Goal: Information Seeking & Learning: Learn about a topic

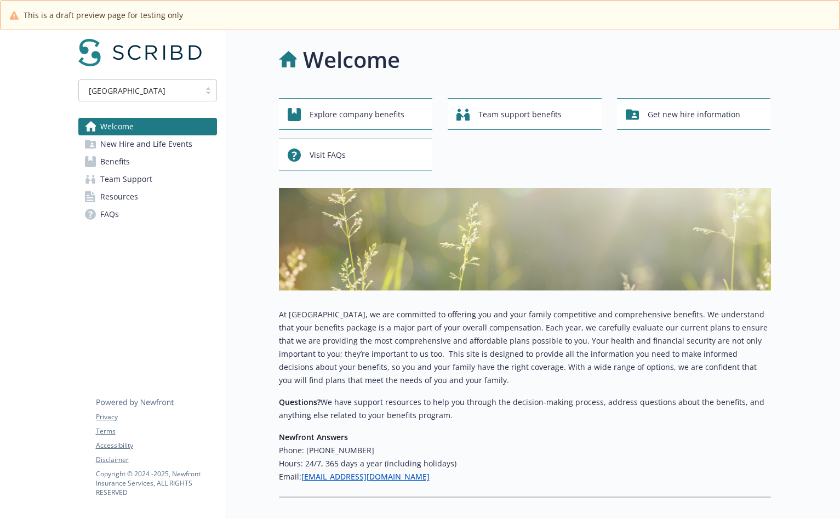
click at [136, 145] on span "New Hire and Life Events" at bounding box center [146, 144] width 92 height 18
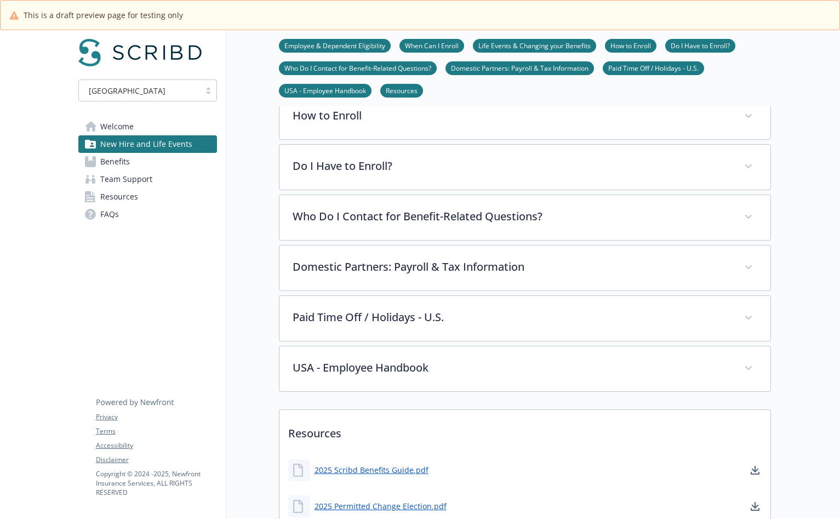
scroll to position [342, 0]
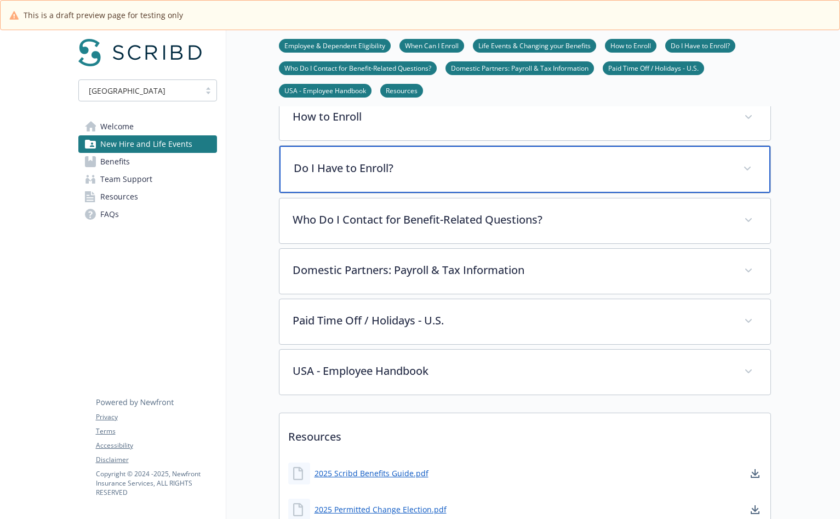
click at [349, 183] on div "Do I Have to Enroll?" at bounding box center [524, 169] width 491 height 47
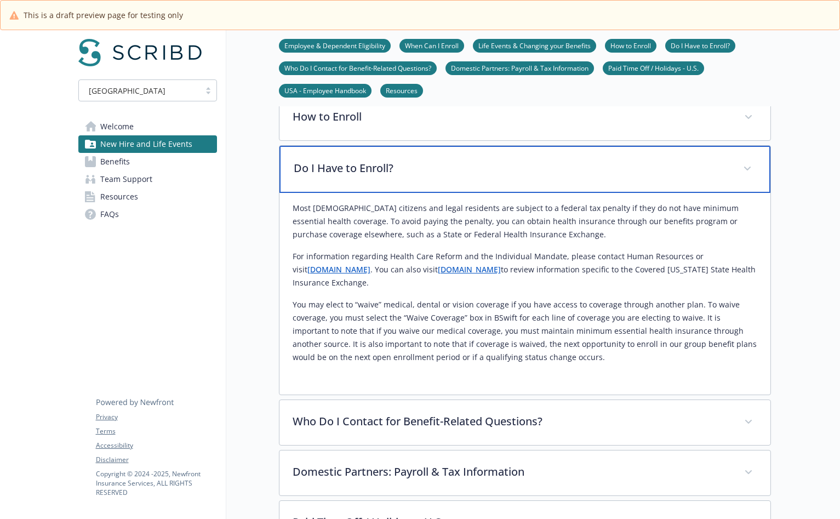
click at [349, 183] on div "Do I Have to Enroll?" at bounding box center [524, 169] width 491 height 47
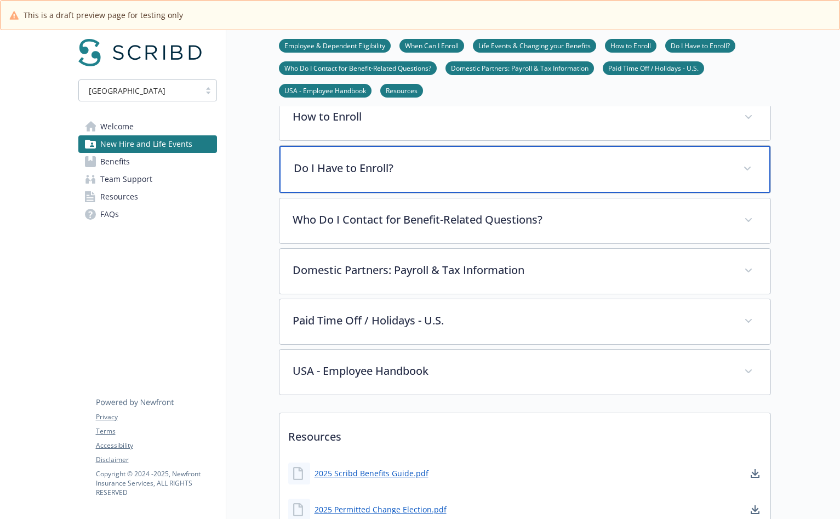
scroll to position [323, 0]
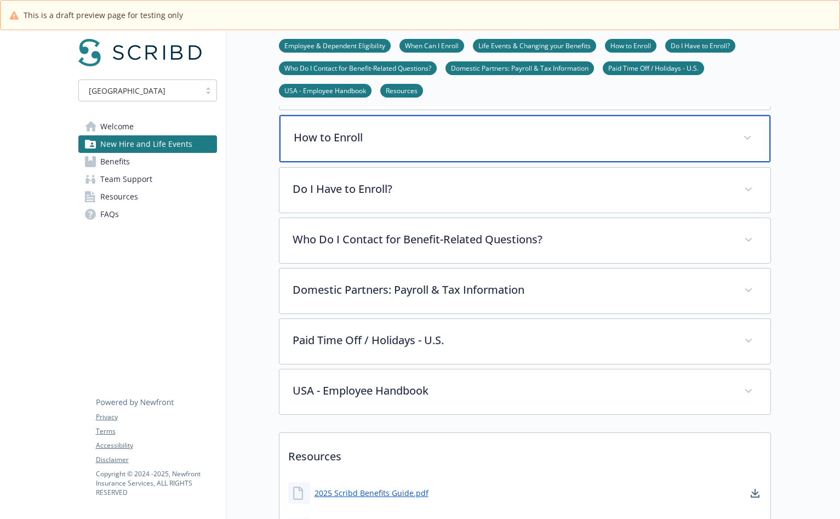
click at [355, 127] on div "How to Enroll" at bounding box center [524, 138] width 491 height 47
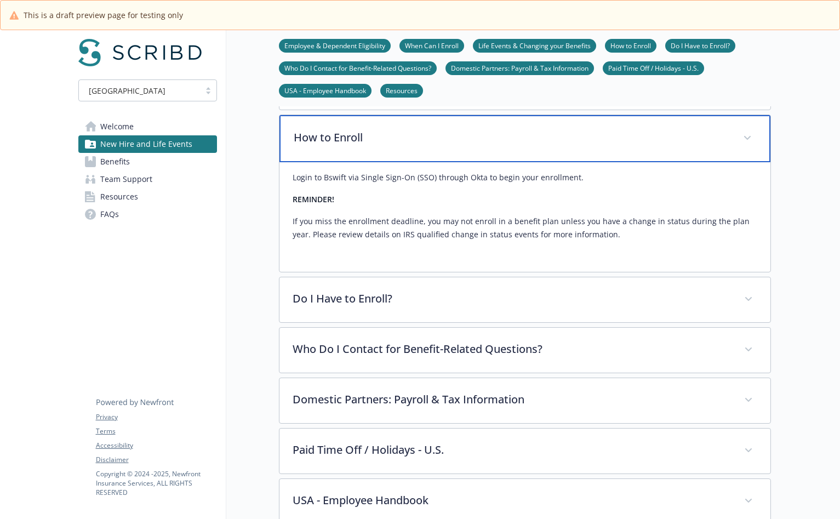
click at [353, 128] on div "How to Enroll" at bounding box center [524, 138] width 491 height 47
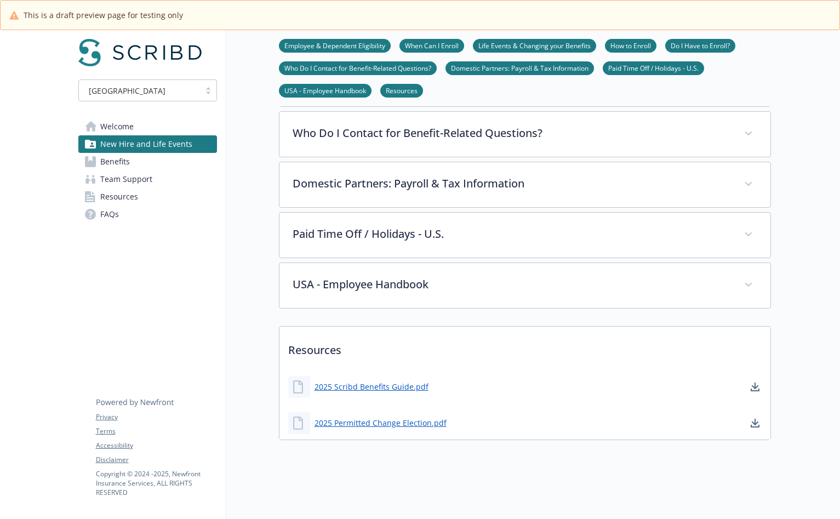
scroll to position [437, 0]
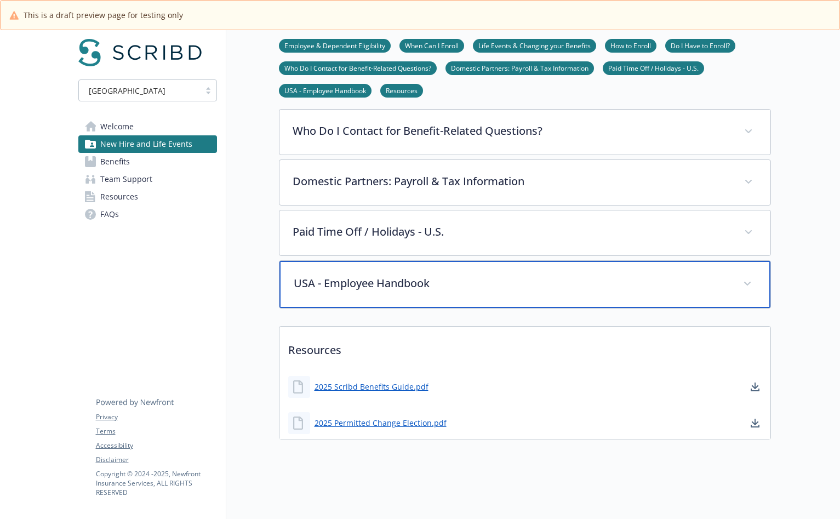
click at [393, 279] on p "USA - Employee Handbook" at bounding box center [512, 283] width 436 height 16
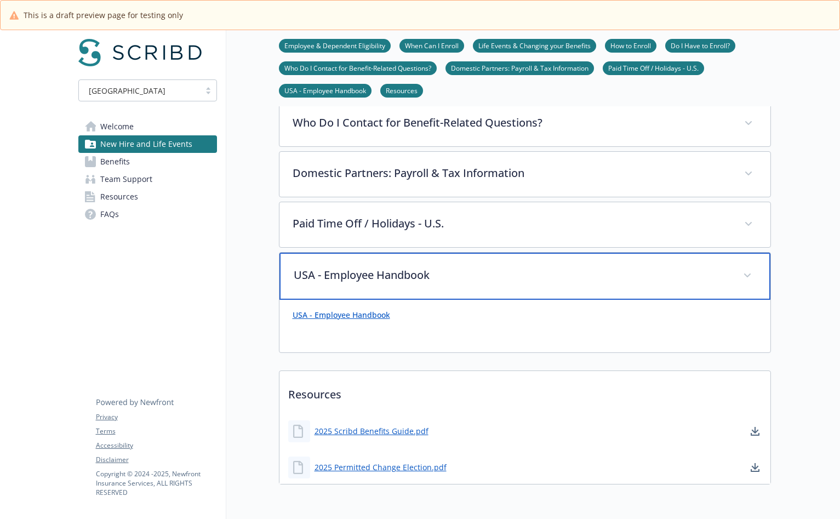
click at [385, 290] on div "USA - Employee Handbook" at bounding box center [524, 275] width 491 height 47
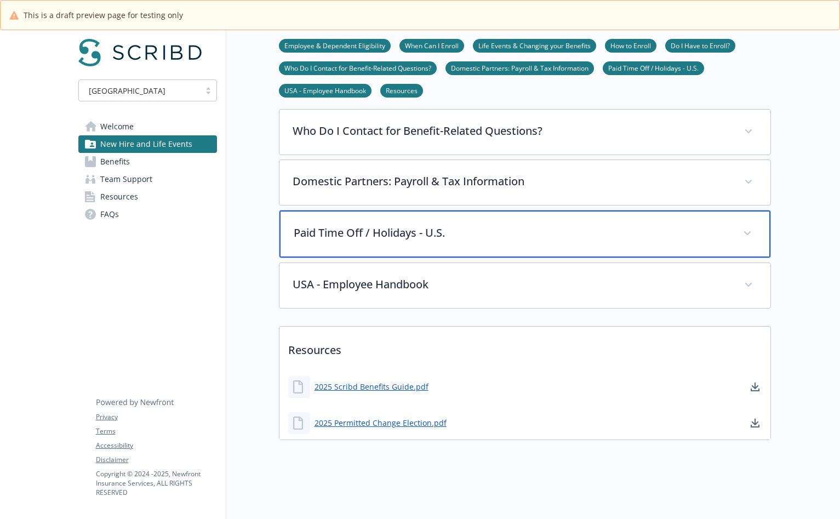
click at [432, 236] on div "Paid Time Off / Holidays - U.S." at bounding box center [524, 233] width 491 height 47
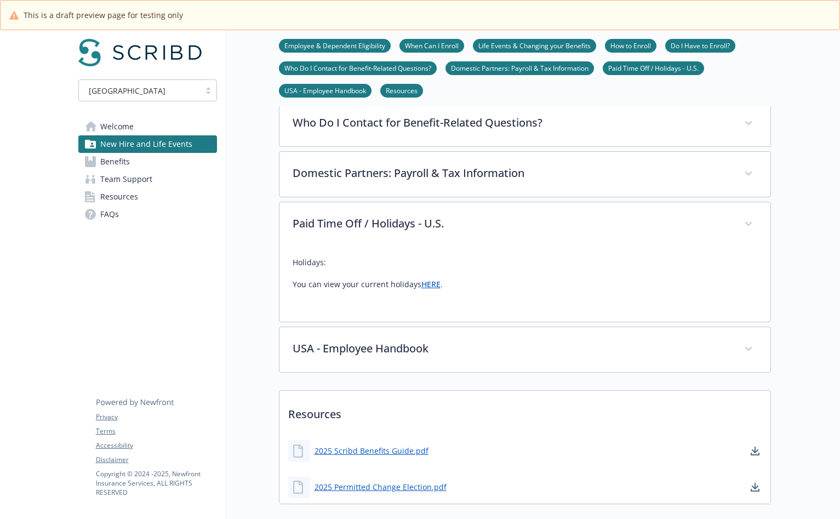
click at [428, 286] on link "HERE" at bounding box center [430, 284] width 19 height 10
click at [175, 160] on link "Benefits" at bounding box center [147, 162] width 139 height 18
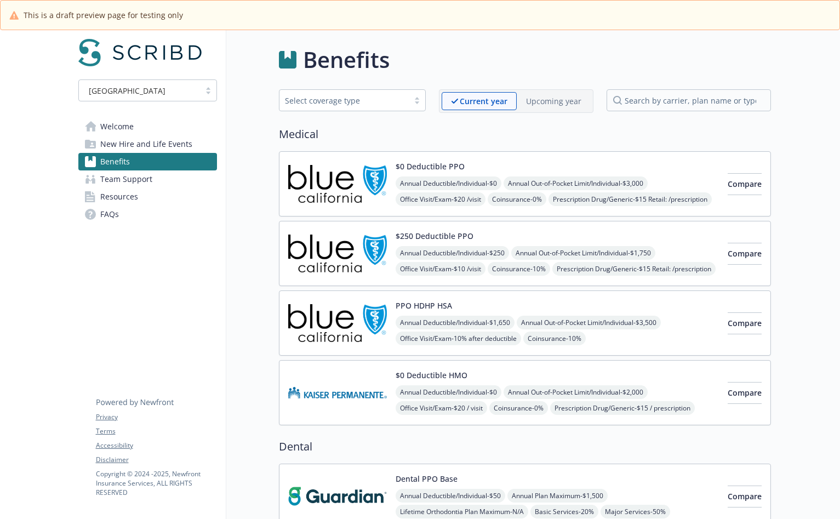
click at [99, 176] on link "Team Support" at bounding box center [147, 179] width 139 height 18
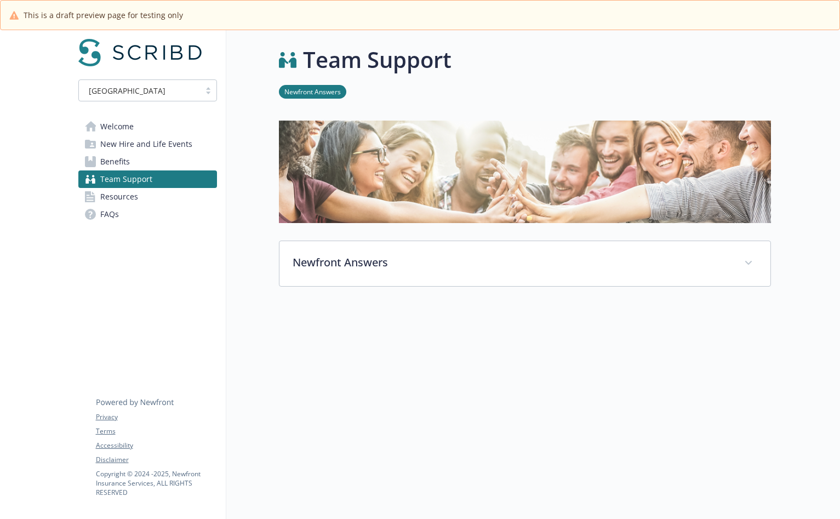
click at [169, 204] on link "Resources" at bounding box center [147, 197] width 139 height 18
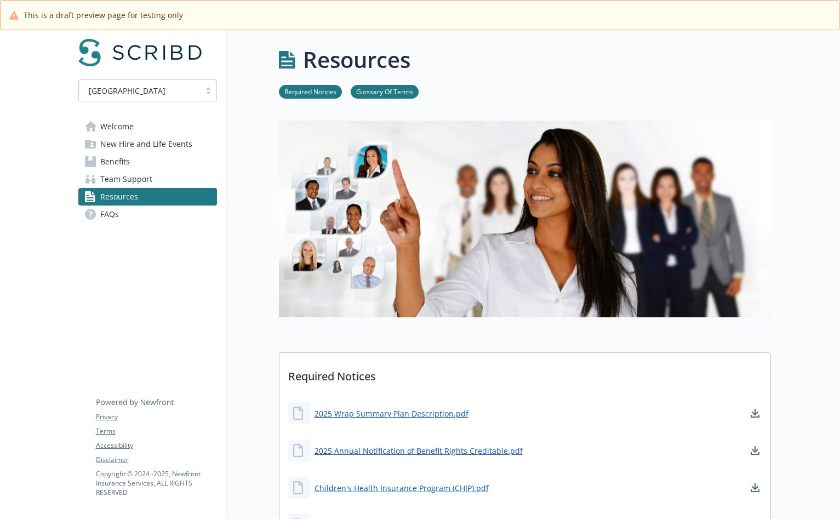
click at [139, 217] on link "FAQs" at bounding box center [147, 214] width 139 height 18
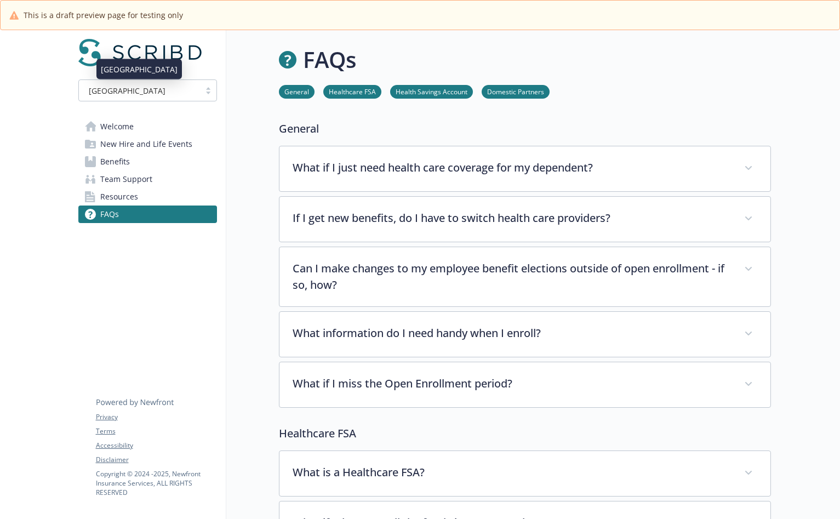
click at [138, 95] on div "[GEOGRAPHIC_DATA]" at bounding box center [139, 91] width 110 height 12
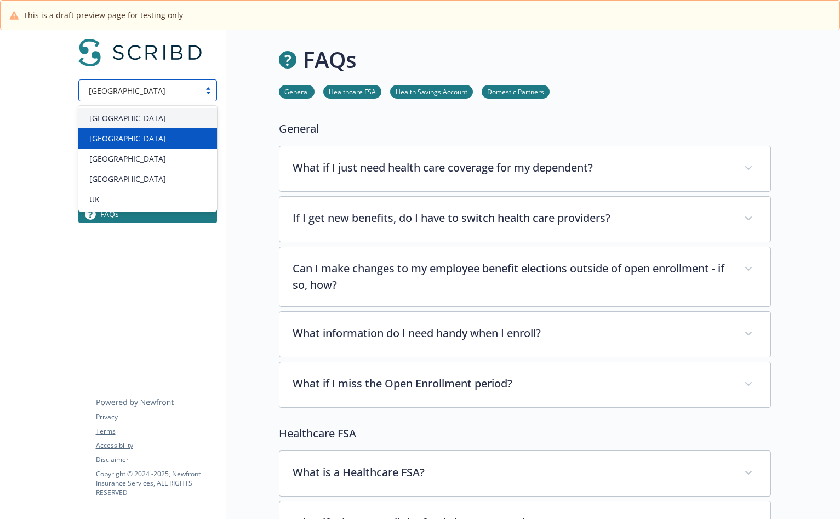
click at [142, 137] on div "[GEOGRAPHIC_DATA]" at bounding box center [147, 139] width 125 height 12
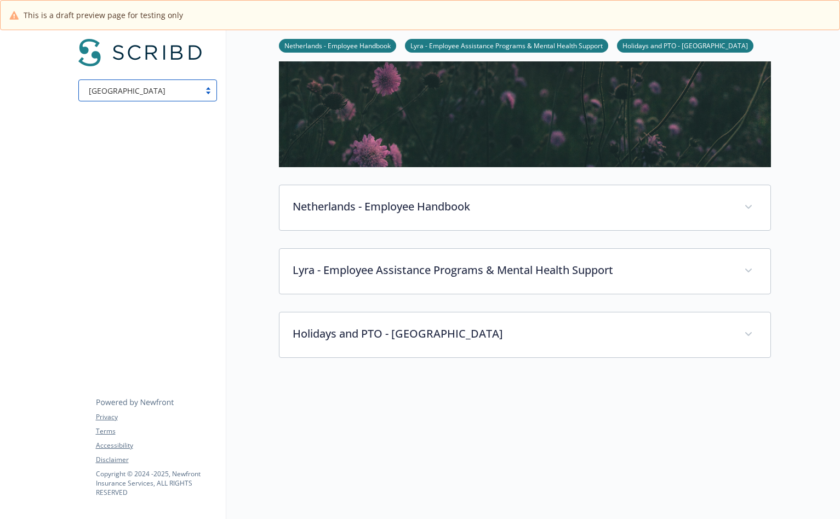
scroll to position [286, 0]
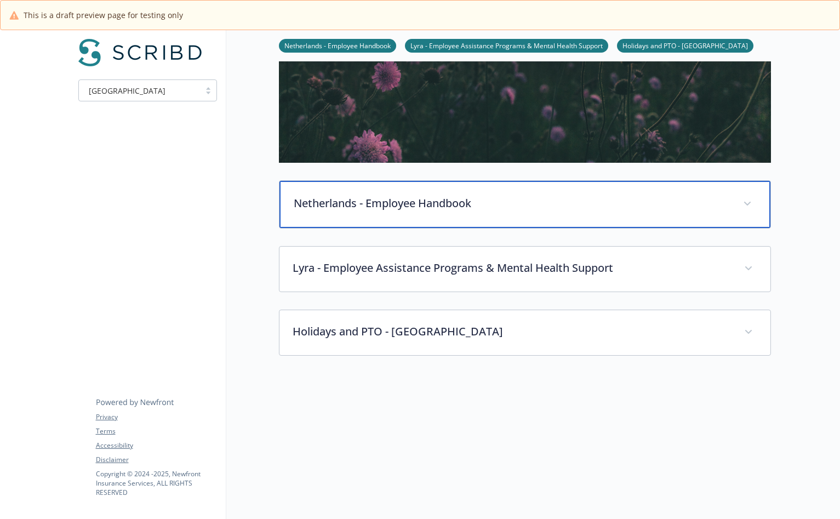
click at [375, 212] on div "Netherlands - Employee Handbook" at bounding box center [524, 204] width 491 height 47
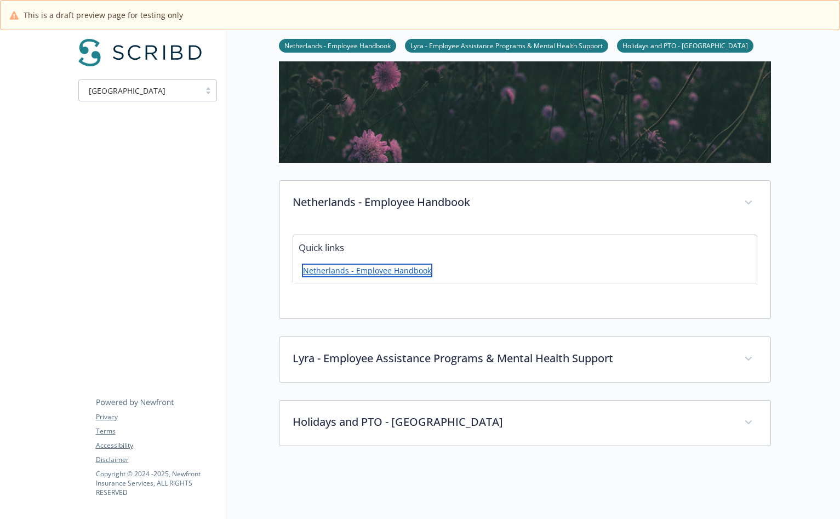
click at [357, 273] on link "Netherlands - Employee Handbook" at bounding box center [367, 270] width 130 height 14
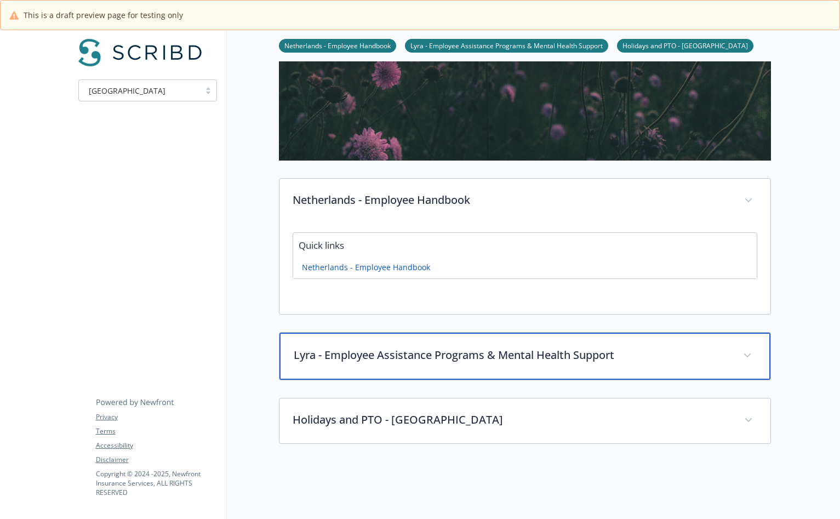
click at [493, 352] on p "Lyra - Employee Assistance Programs & Mental Health Support" at bounding box center [512, 355] width 436 height 16
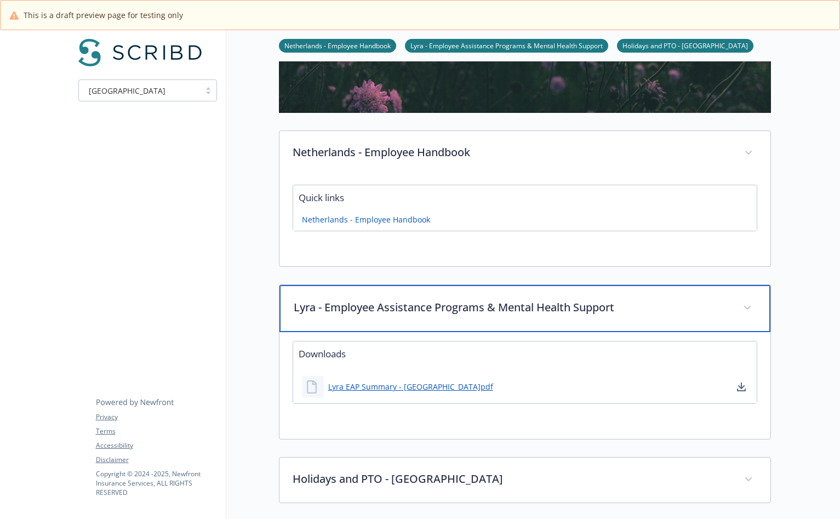
scroll to position [387, 0]
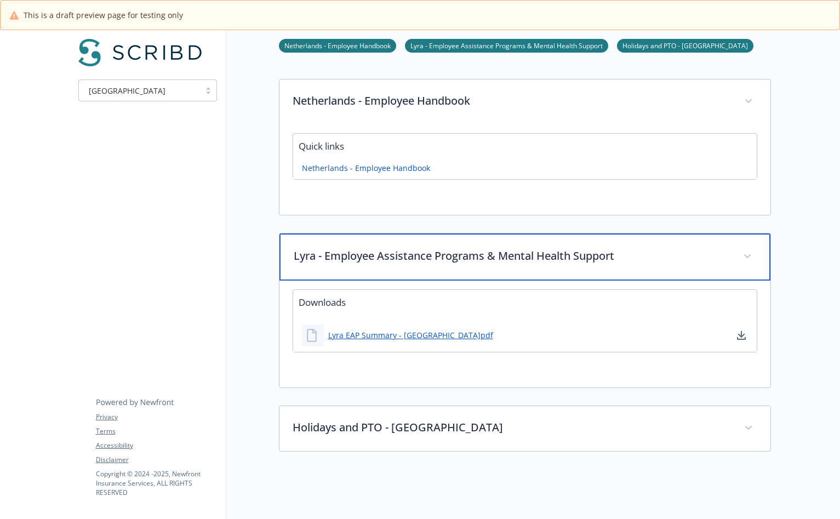
click at [467, 273] on div "Lyra - Employee Assistance Programs & Mental Health Support" at bounding box center [524, 256] width 491 height 47
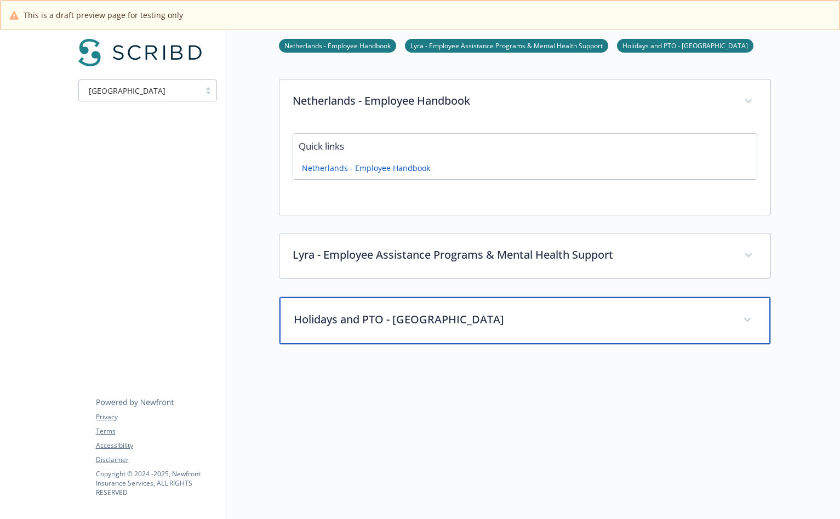
click at [468, 332] on div "Holidays and PTO - [GEOGRAPHIC_DATA]" at bounding box center [524, 320] width 491 height 47
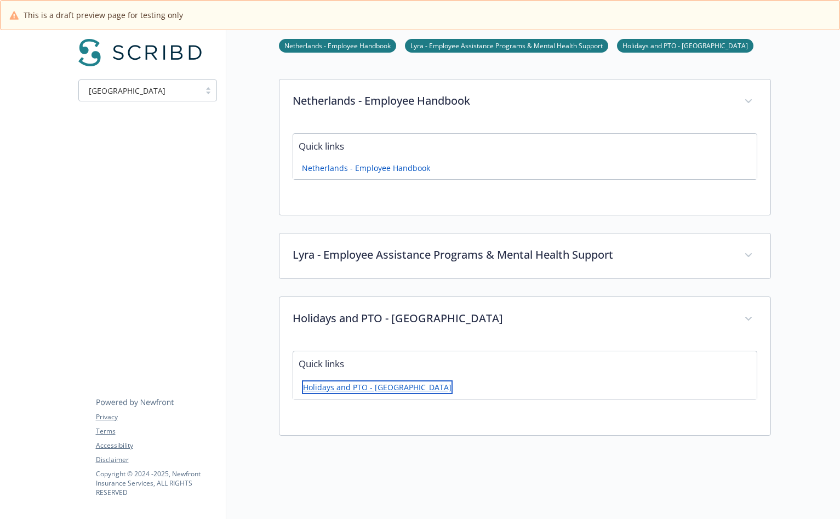
click at [381, 392] on link "Holidays and PTO - [GEOGRAPHIC_DATA]" at bounding box center [377, 387] width 151 height 14
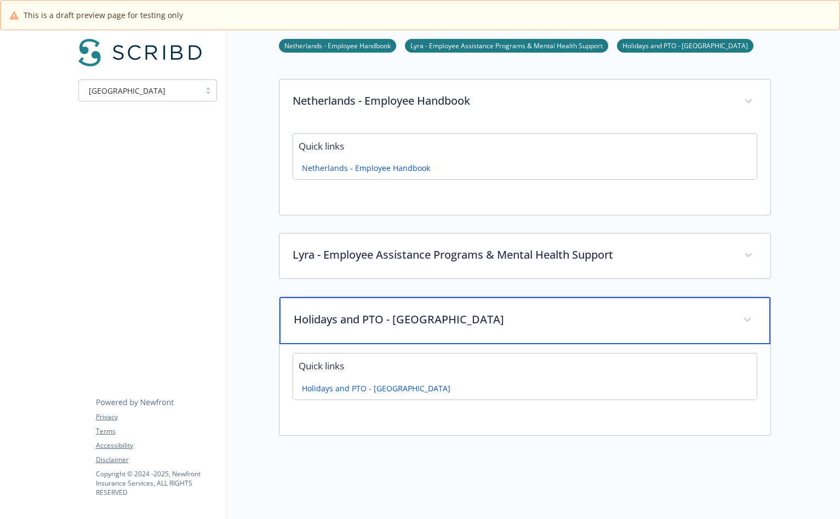
click at [513, 327] on div "Holidays and PTO - [GEOGRAPHIC_DATA]" at bounding box center [524, 320] width 491 height 47
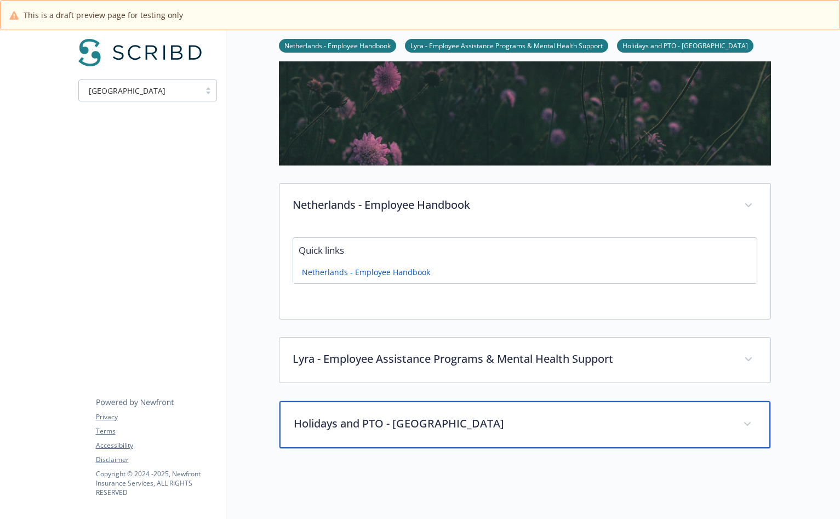
scroll to position [0, 0]
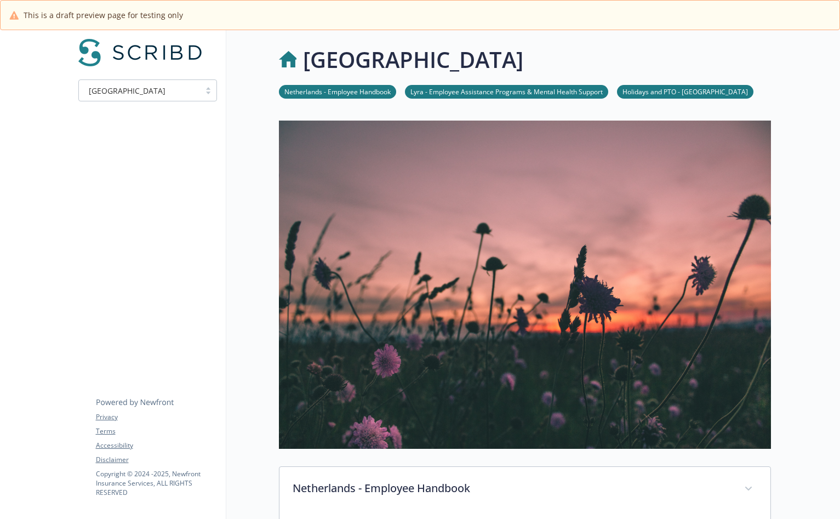
click at [172, 89] on div "[GEOGRAPHIC_DATA]" at bounding box center [139, 91] width 110 height 12
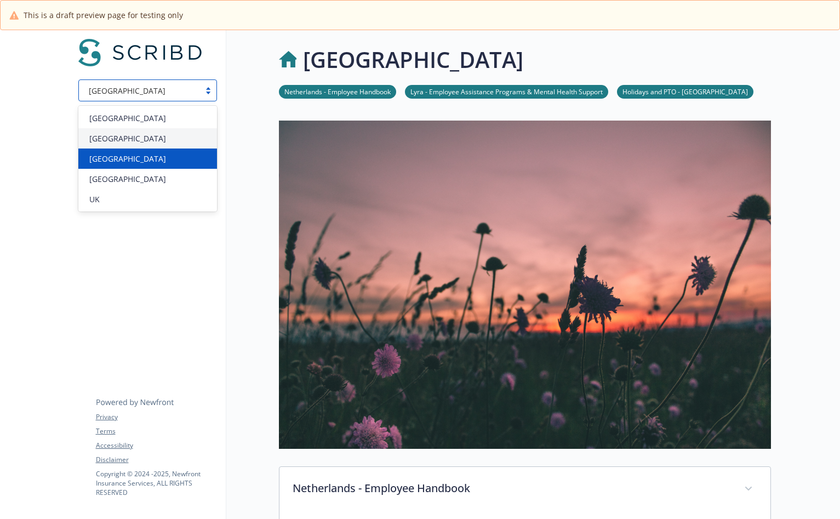
click at [147, 156] on div "[GEOGRAPHIC_DATA]" at bounding box center [147, 159] width 125 height 12
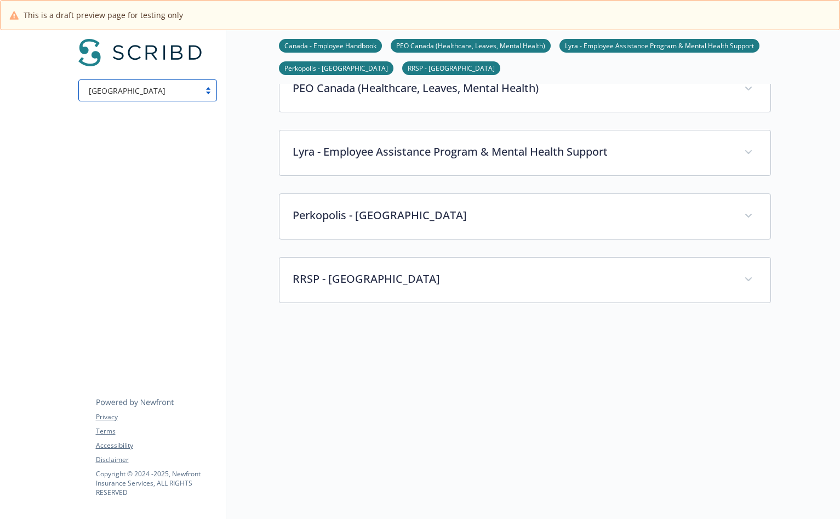
scroll to position [437, 0]
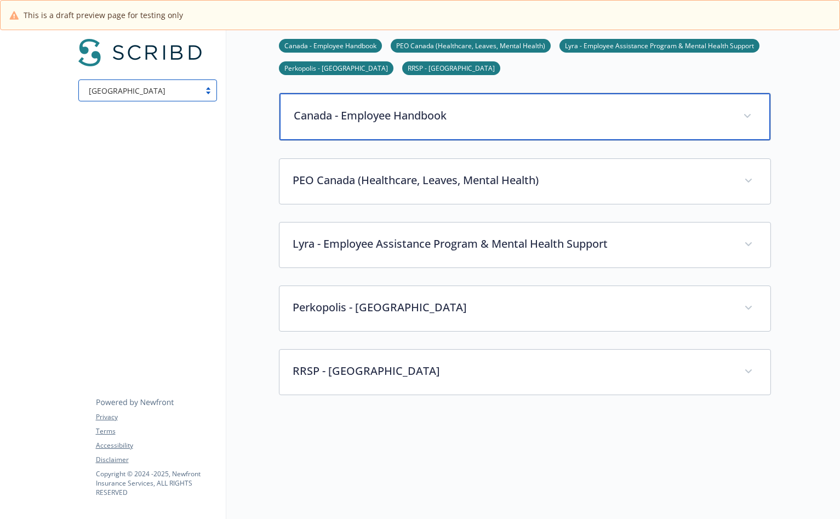
click at [380, 122] on p "Canada - Employee Handbook" at bounding box center [512, 115] width 436 height 16
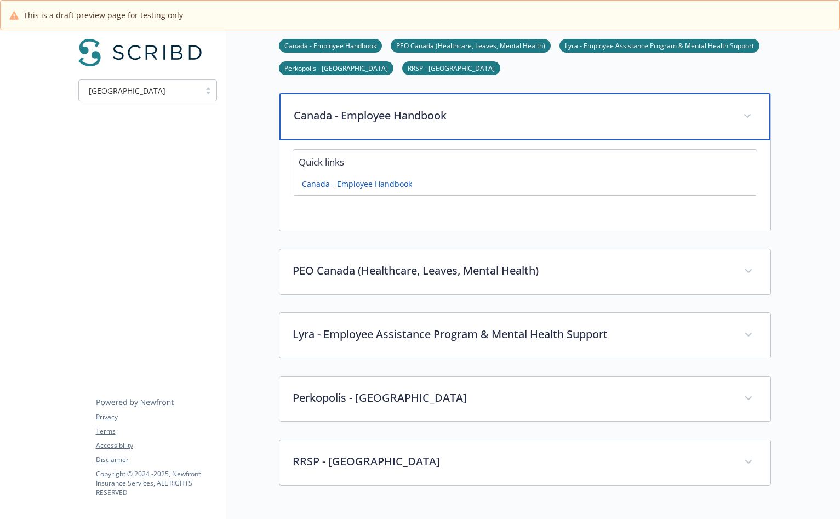
click at [380, 122] on p "Canada - Employee Handbook" at bounding box center [512, 115] width 436 height 16
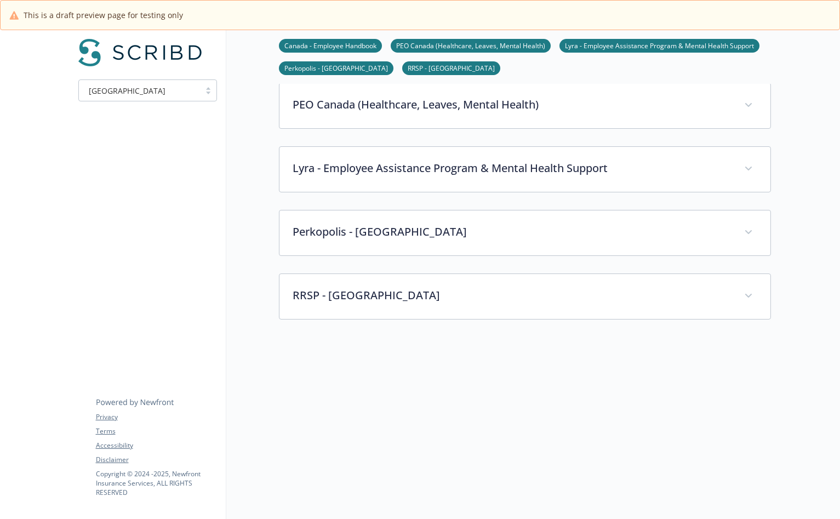
scroll to position [513, 0]
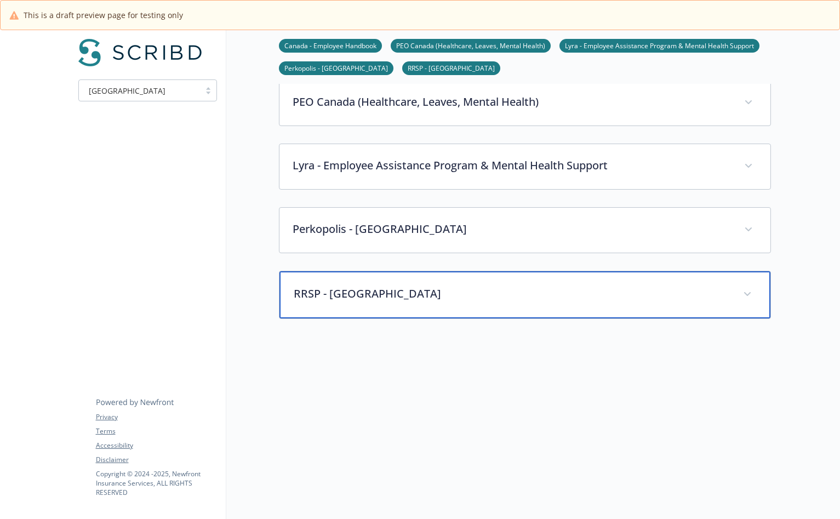
click at [463, 291] on p "RRSP - [GEOGRAPHIC_DATA]" at bounding box center [512, 293] width 436 height 16
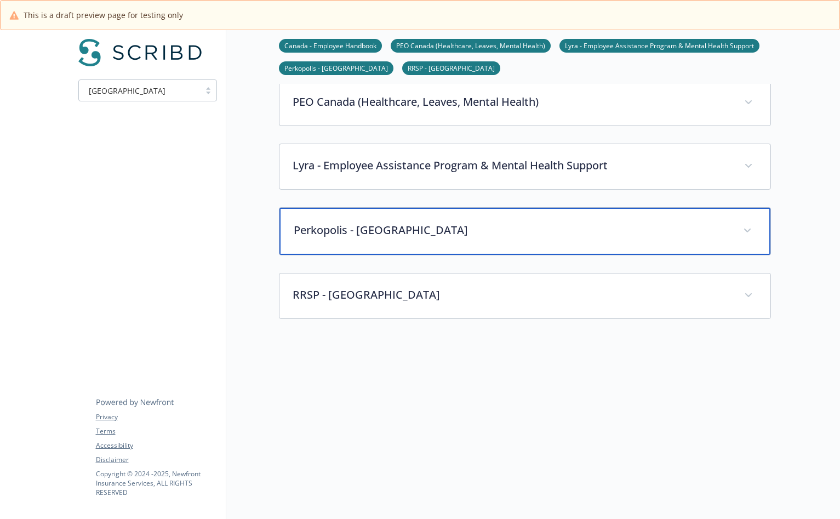
click at [430, 224] on p "Perkopolis - [GEOGRAPHIC_DATA]" at bounding box center [512, 230] width 436 height 16
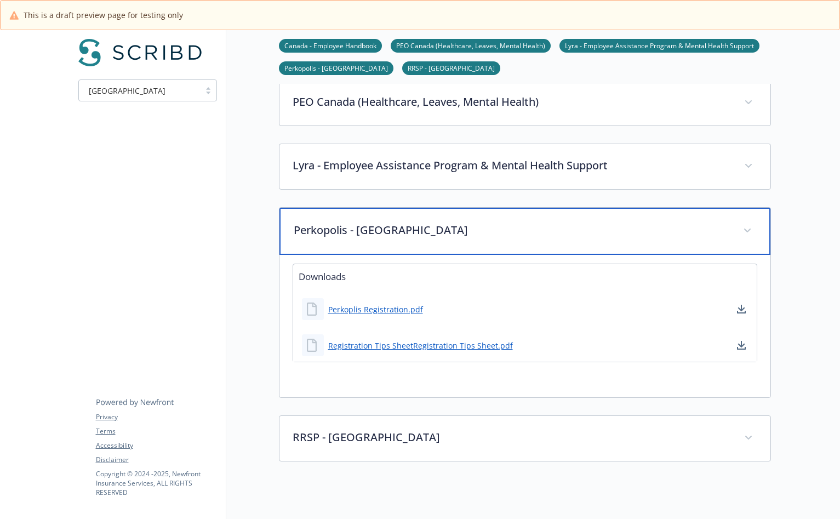
click at [430, 224] on p "Perkopolis - [GEOGRAPHIC_DATA]" at bounding box center [512, 230] width 436 height 16
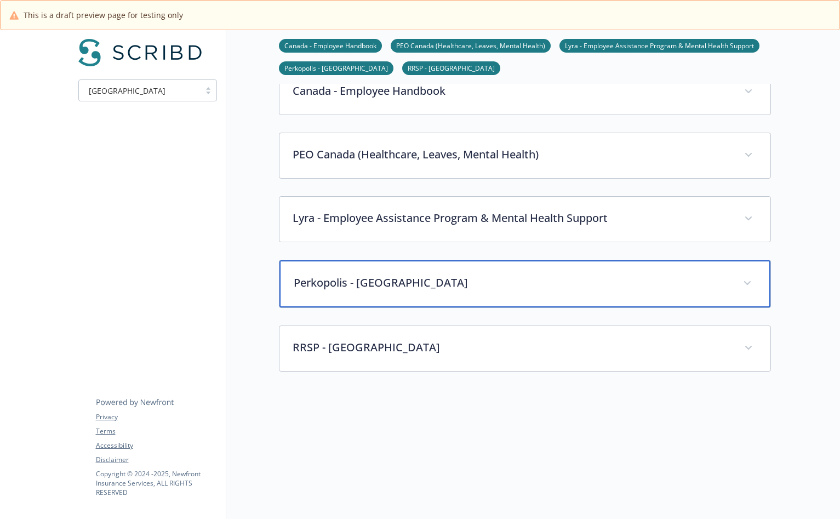
scroll to position [450, 0]
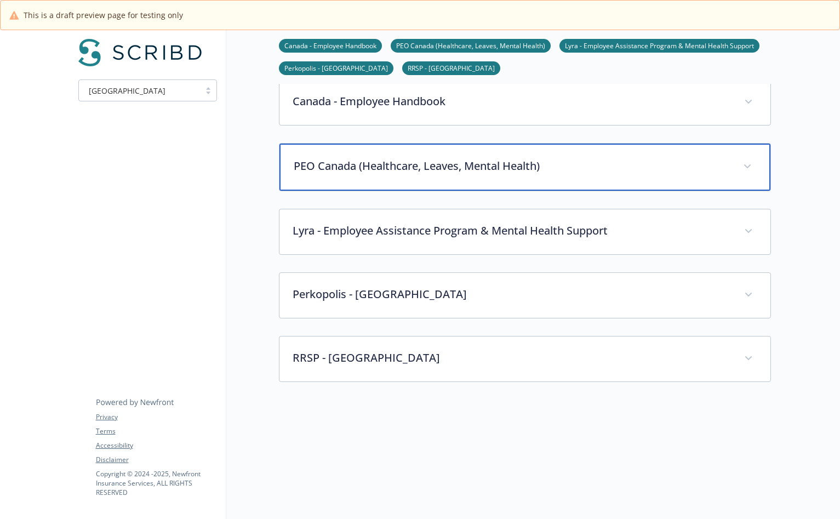
click at [407, 170] on p "PEO Canada (Healthcare, Leaves, Mental Health)" at bounding box center [512, 166] width 436 height 16
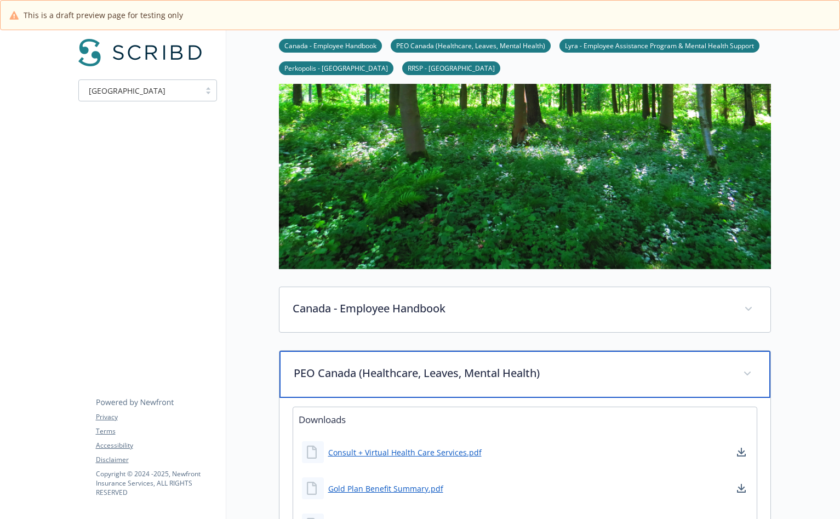
scroll to position [225, 0]
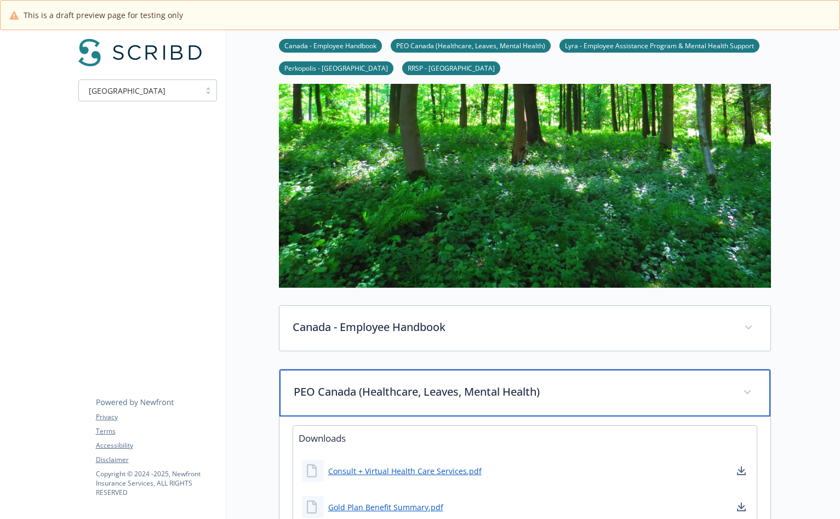
click at [428, 386] on p "PEO Canada (Healthcare, Leaves, Mental Health)" at bounding box center [512, 391] width 436 height 16
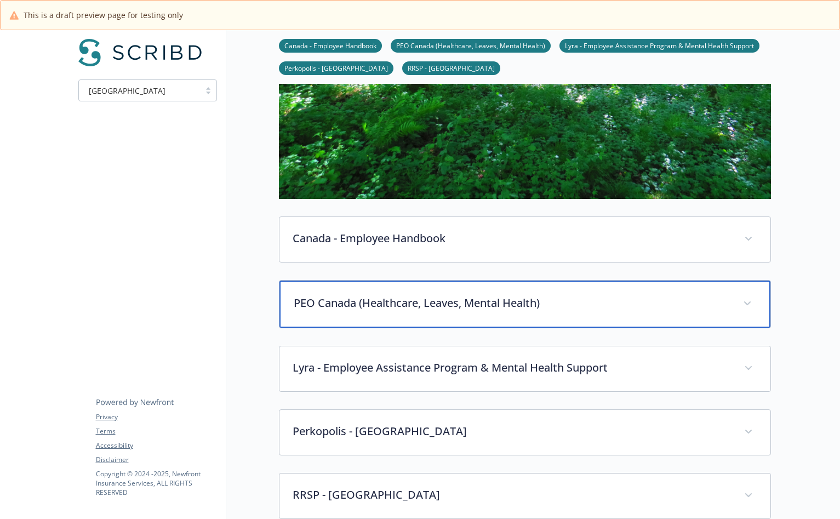
scroll to position [531, 0]
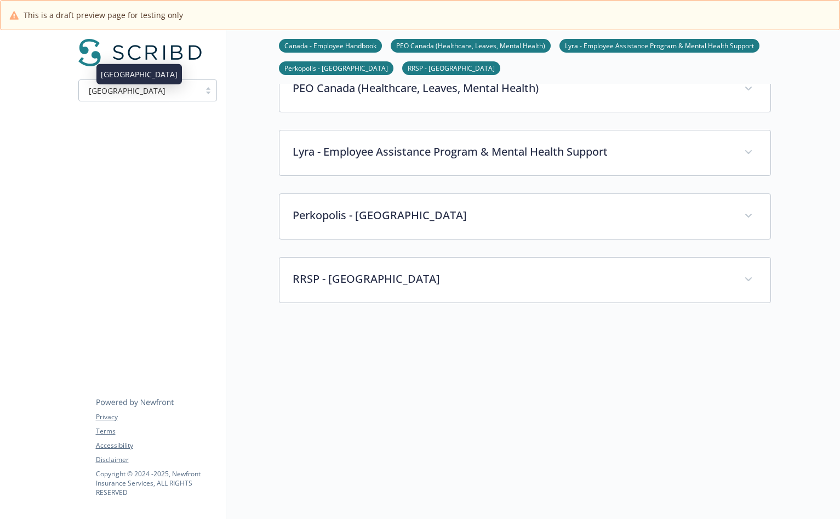
click at [157, 94] on div "[GEOGRAPHIC_DATA]" at bounding box center [139, 91] width 110 height 12
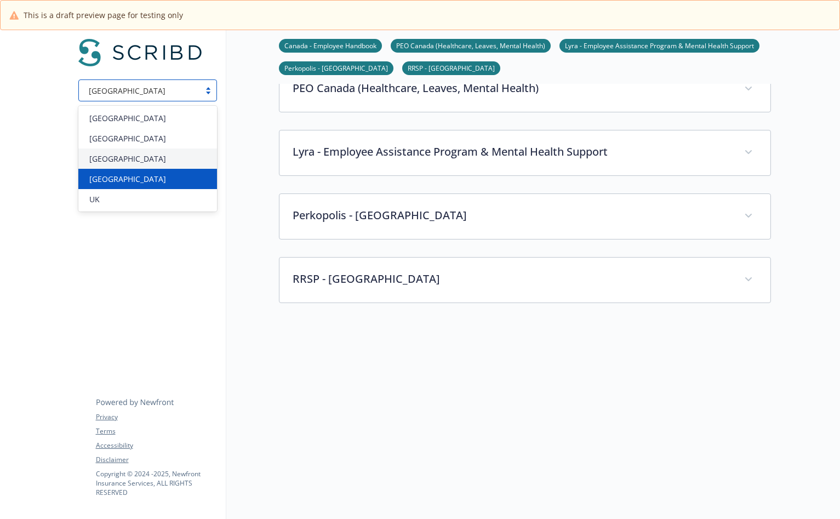
click at [152, 174] on div "[GEOGRAPHIC_DATA]" at bounding box center [147, 179] width 125 height 12
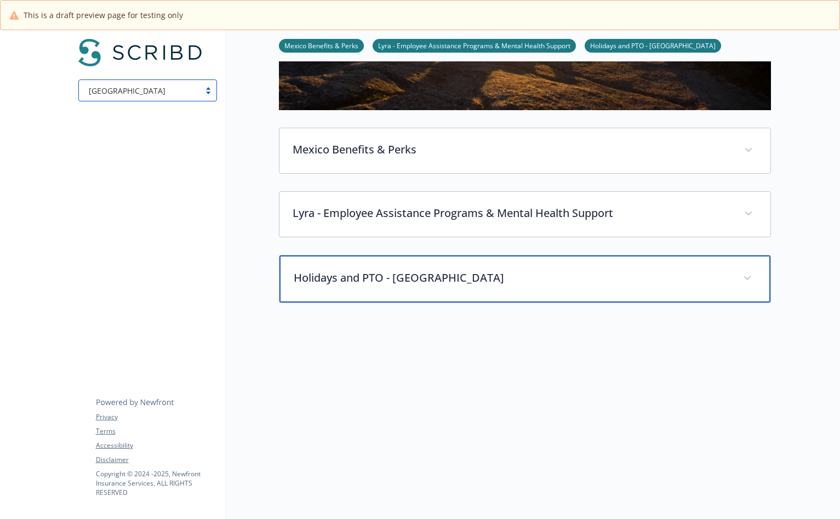
click at [429, 260] on div "Holidays and PTO - [GEOGRAPHIC_DATA]" at bounding box center [524, 278] width 491 height 47
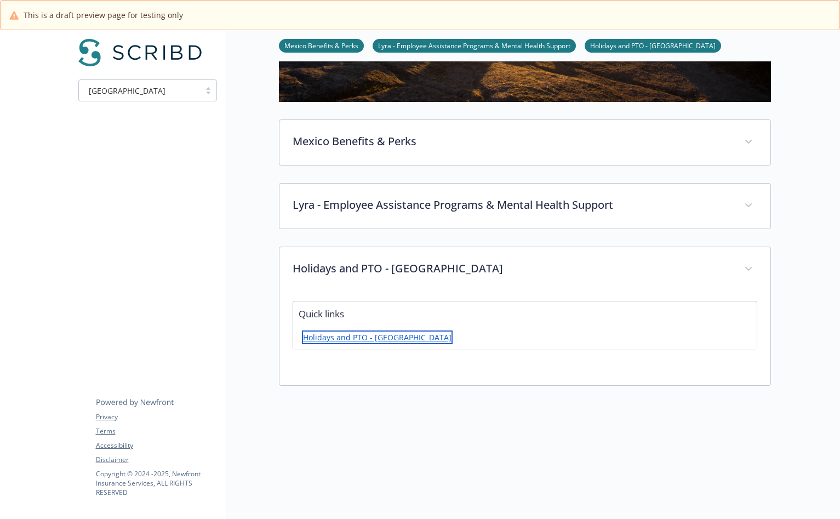
click at [385, 334] on link "Holidays and PTO - [GEOGRAPHIC_DATA]" at bounding box center [377, 337] width 151 height 14
click at [186, 94] on div "[GEOGRAPHIC_DATA]" at bounding box center [139, 91] width 110 height 12
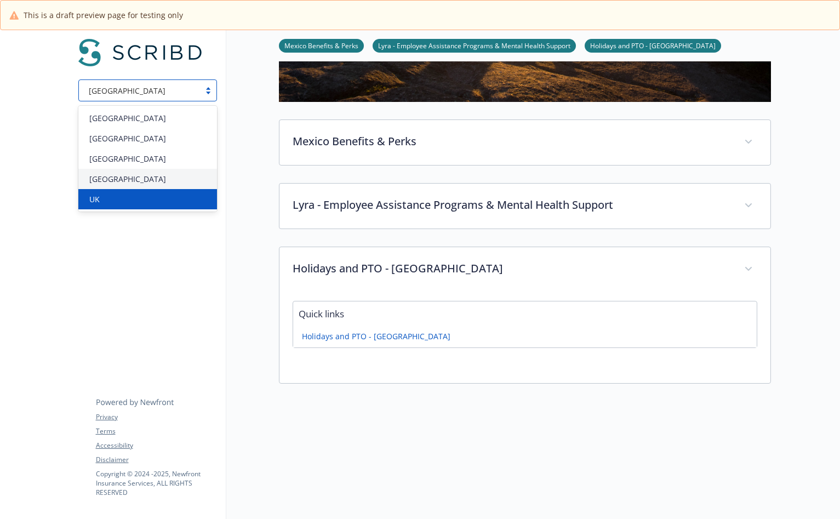
click at [166, 191] on div "UK" at bounding box center [147, 199] width 139 height 20
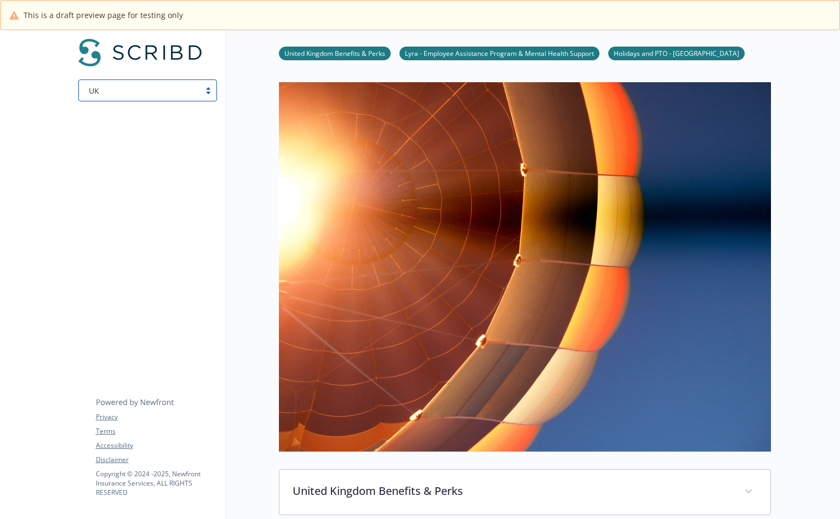
scroll to position [346, 0]
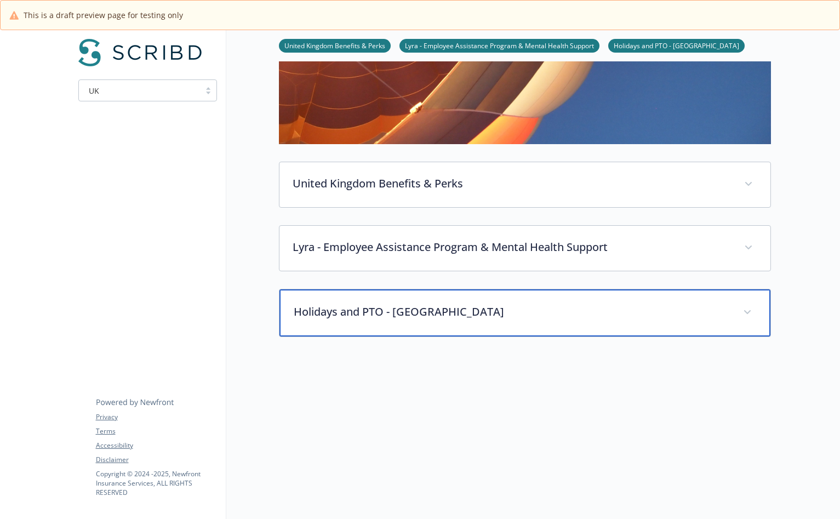
click at [458, 306] on p "Holidays and PTO - [GEOGRAPHIC_DATA]" at bounding box center [512, 311] width 436 height 16
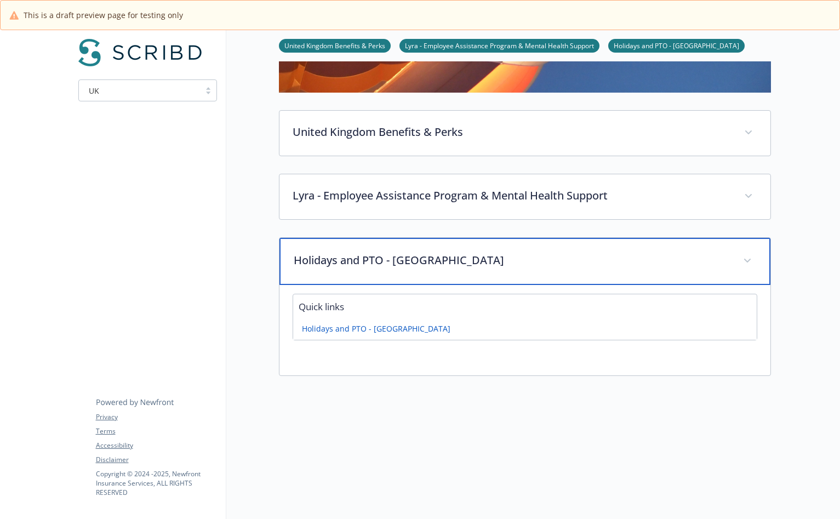
scroll to position [467, 0]
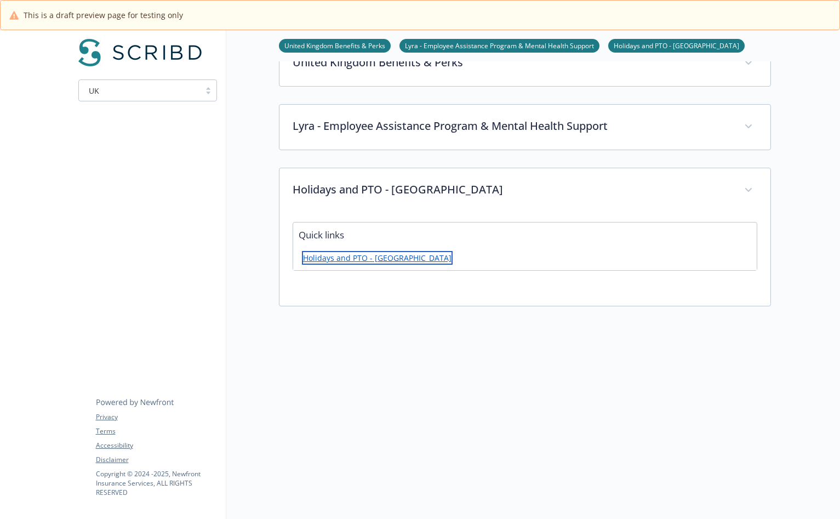
click at [361, 262] on link "Holidays and PTO - [GEOGRAPHIC_DATA]" at bounding box center [377, 258] width 151 height 14
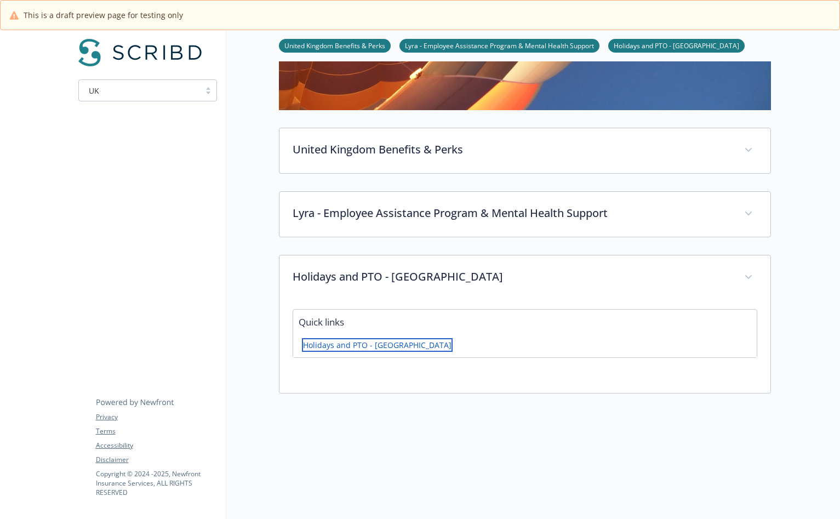
scroll to position [354, 0]
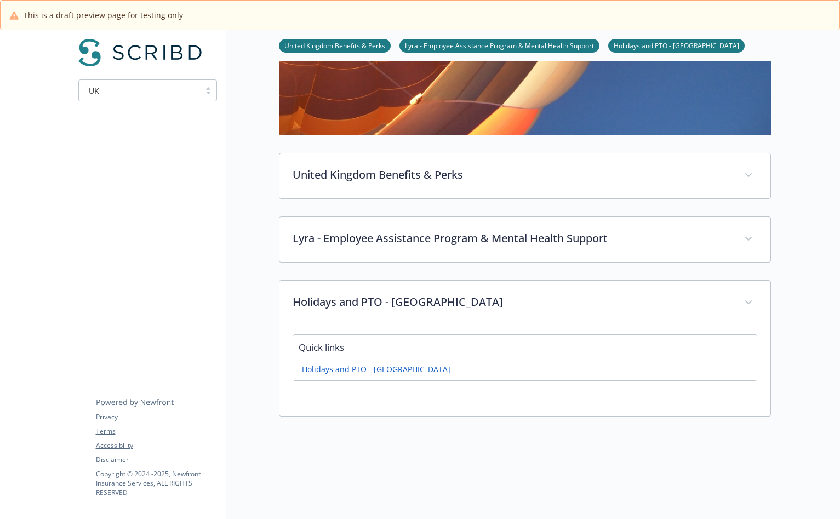
click at [162, 82] on div "UK" at bounding box center [147, 90] width 139 height 22
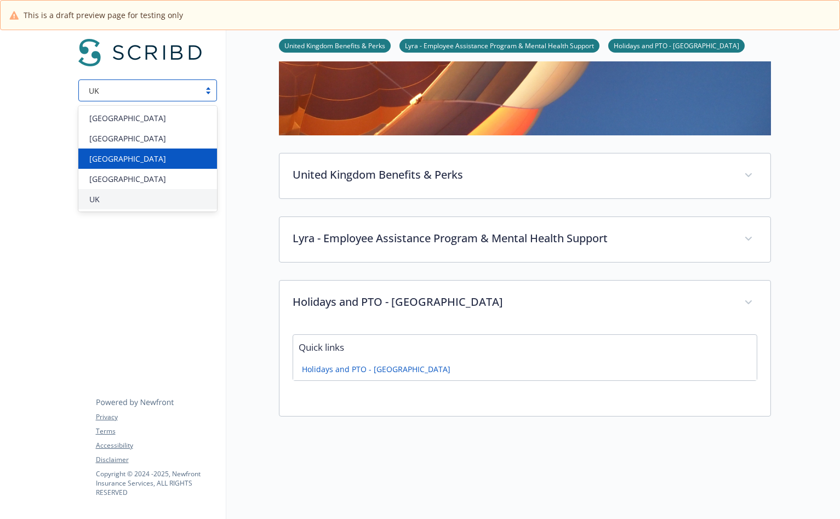
click at [142, 159] on div "[GEOGRAPHIC_DATA]" at bounding box center [147, 159] width 125 height 12
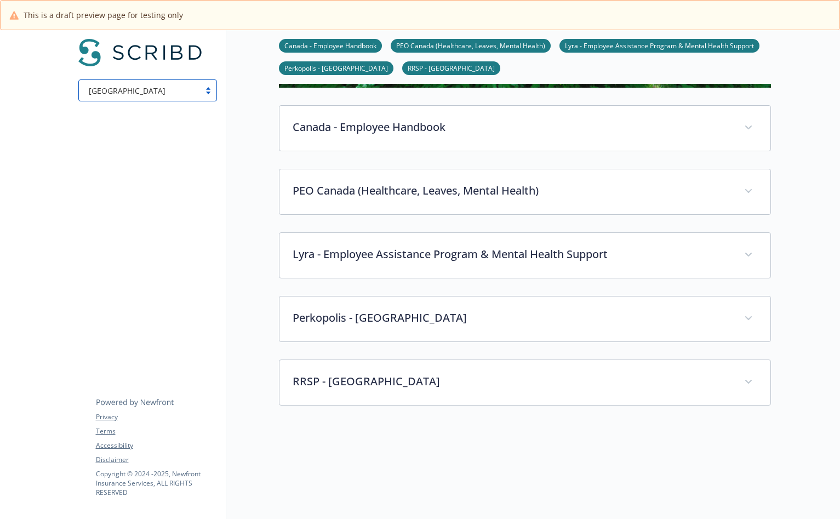
scroll to position [535, 0]
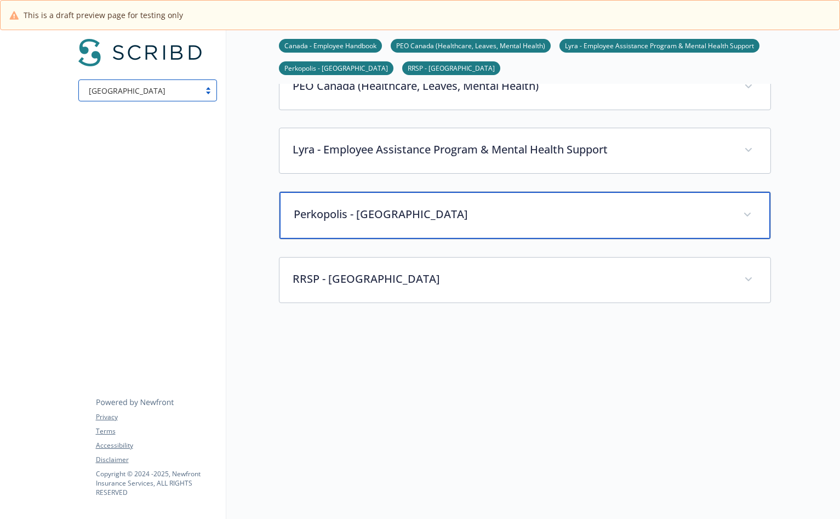
click at [408, 210] on p "Perkopolis - [GEOGRAPHIC_DATA]" at bounding box center [512, 214] width 436 height 16
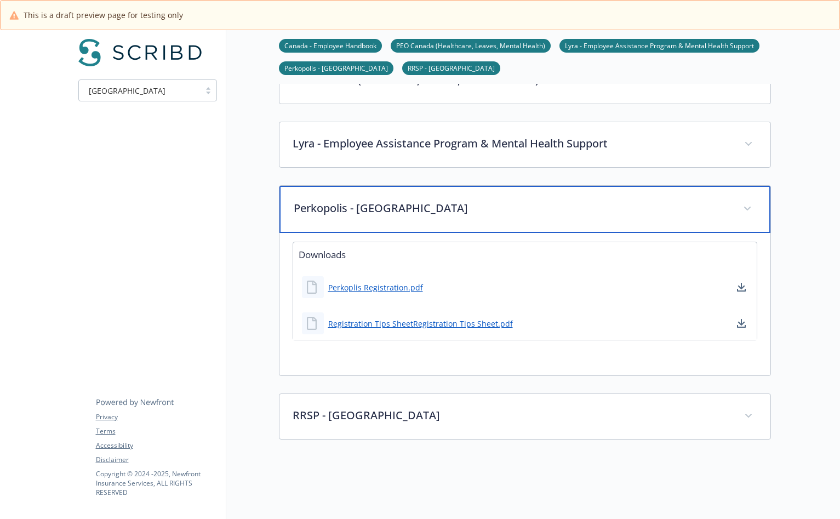
click at [408, 214] on p "Perkopolis - [GEOGRAPHIC_DATA]" at bounding box center [512, 208] width 436 height 16
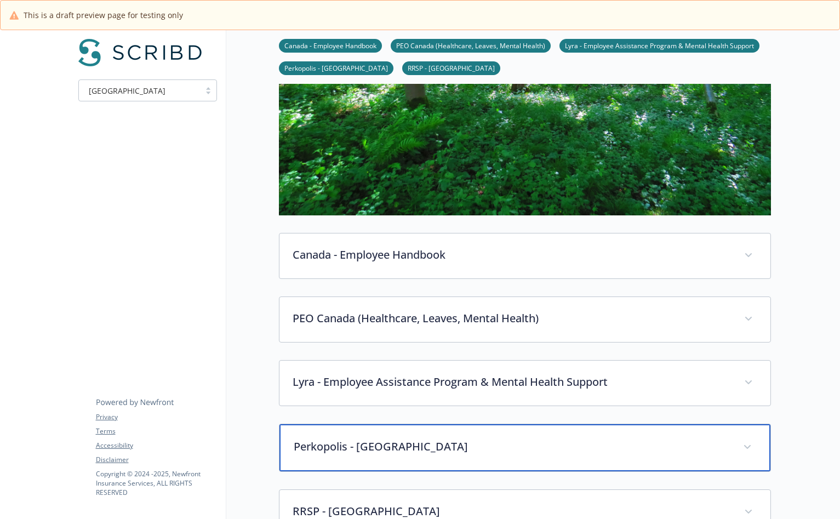
scroll to position [289, 0]
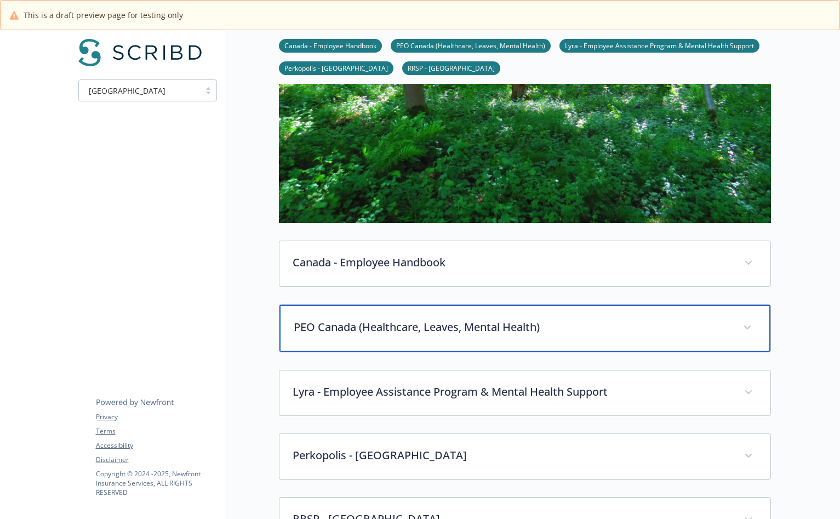
click at [444, 331] on p "PEO Canada (Healthcare, Leaves, Mental Health)" at bounding box center [512, 327] width 436 height 16
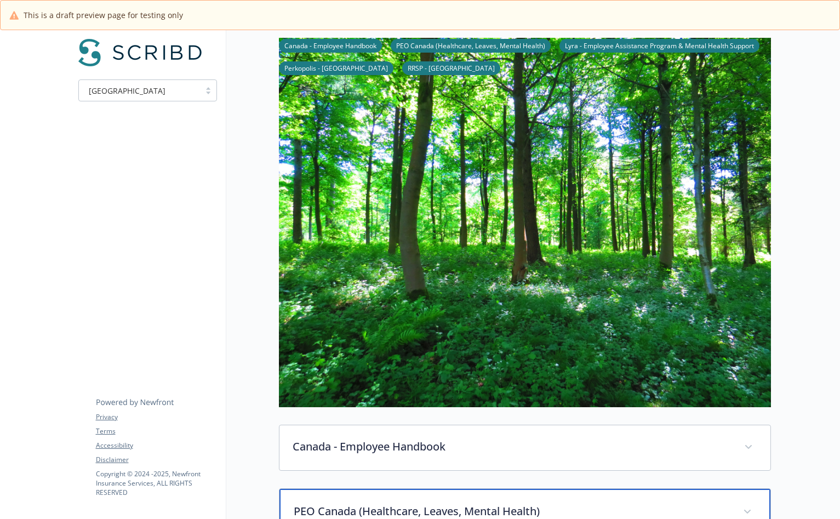
scroll to position [0, 0]
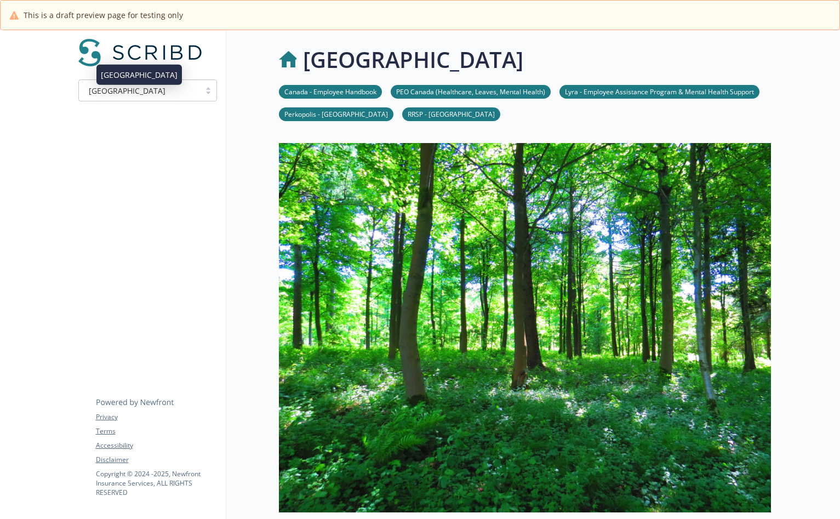
click at [158, 96] on div "[GEOGRAPHIC_DATA]" at bounding box center [139, 91] width 110 height 12
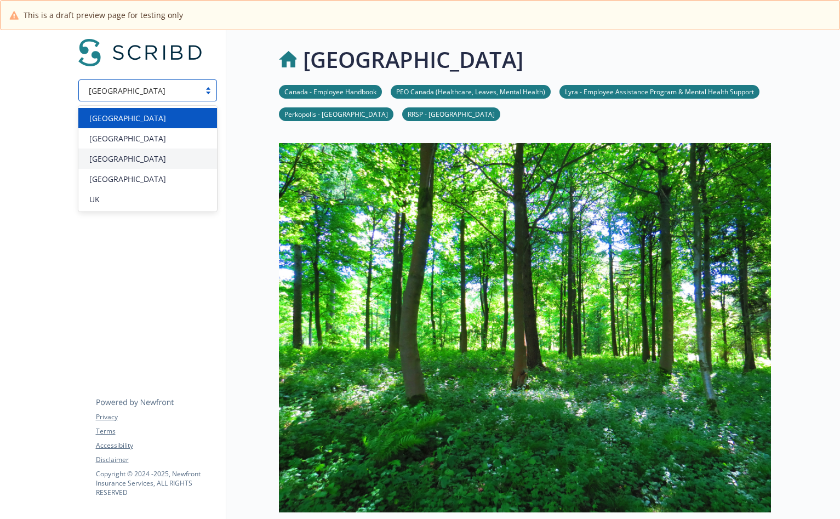
click at [152, 120] on div "[GEOGRAPHIC_DATA]" at bounding box center [147, 118] width 125 height 12
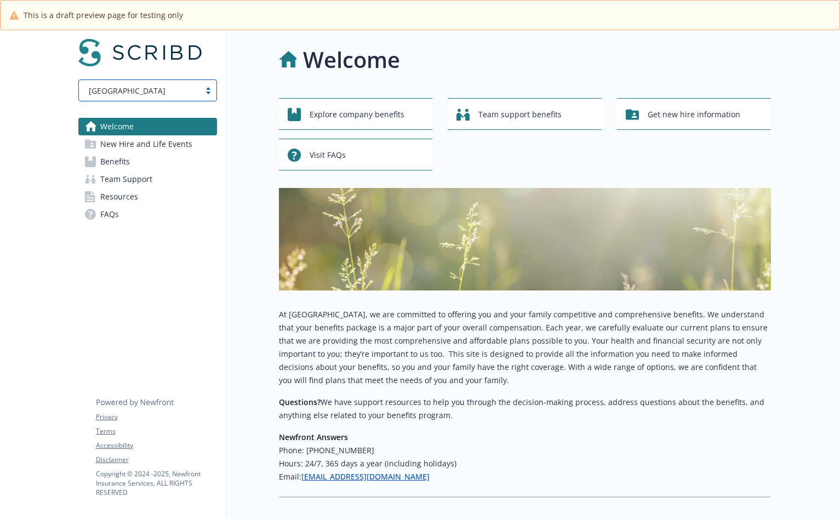
click at [162, 160] on link "Benefits" at bounding box center [147, 162] width 139 height 18
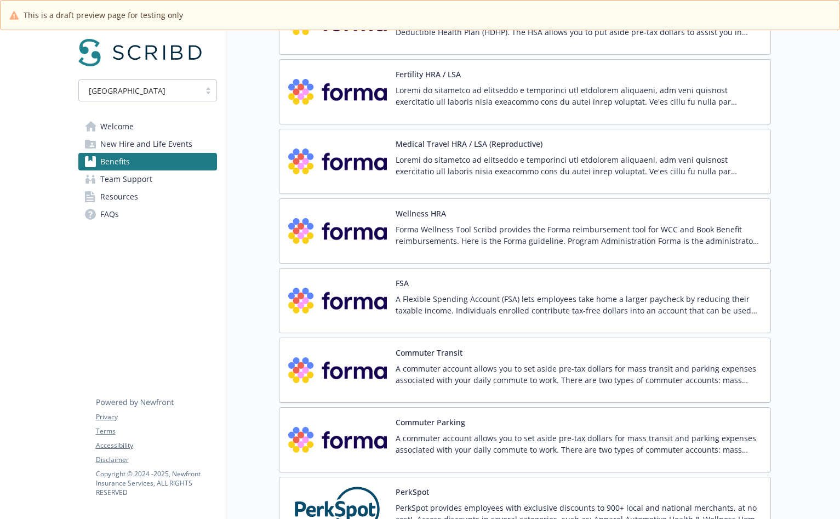
scroll to position [1422, 0]
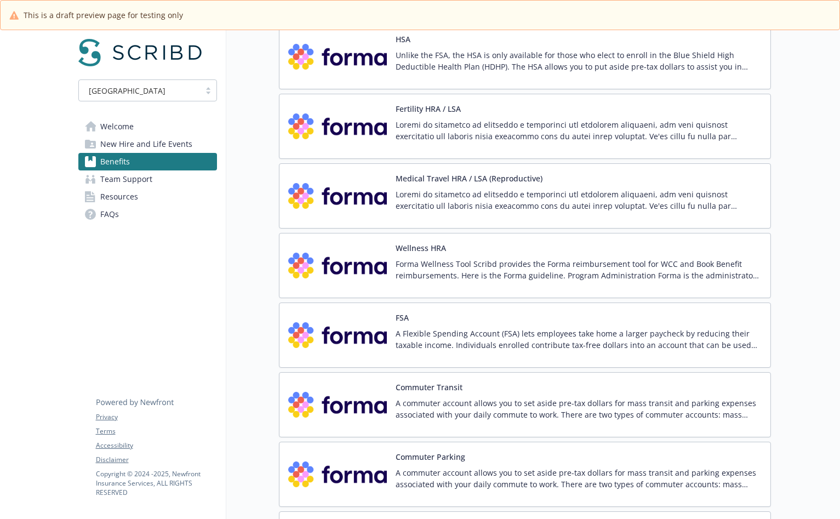
click at [479, 259] on p "Forma Wellness Tool Scribd provides the Forma reimbursement tool for WCC and Bo…" at bounding box center [578, 269] width 366 height 23
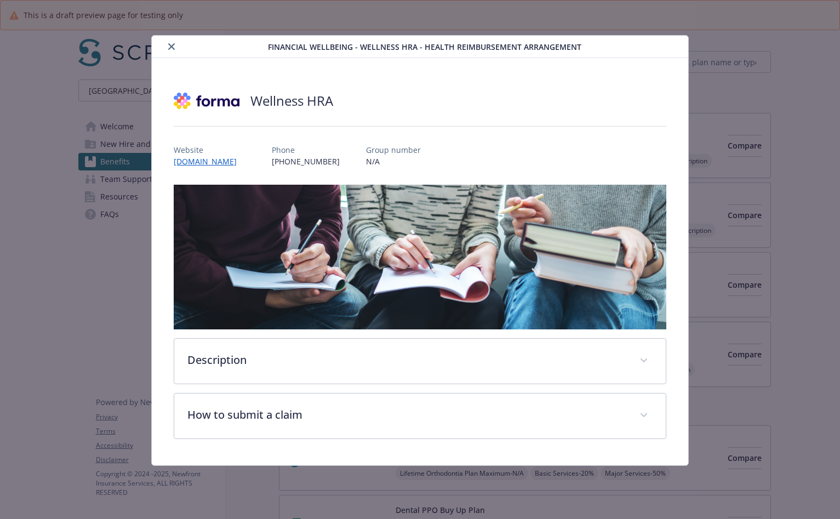
scroll to position [1374, 0]
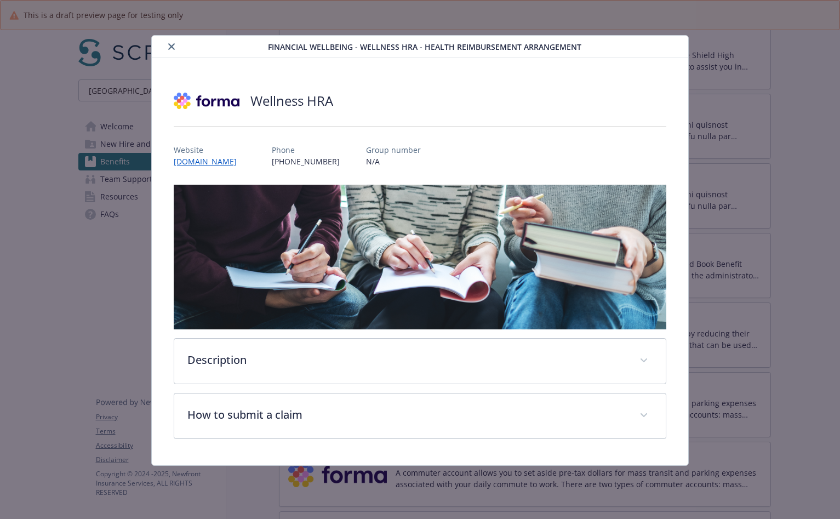
click at [168, 50] on button "close" at bounding box center [171, 46] width 13 height 13
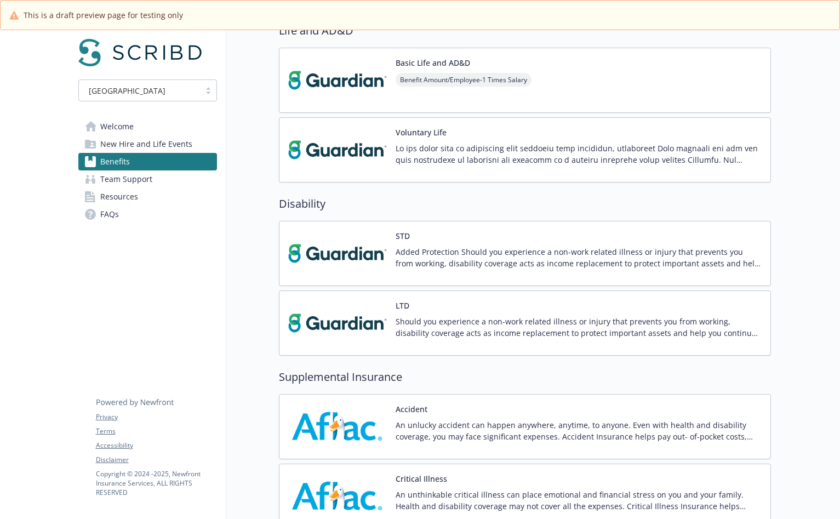
scroll to position [487, 0]
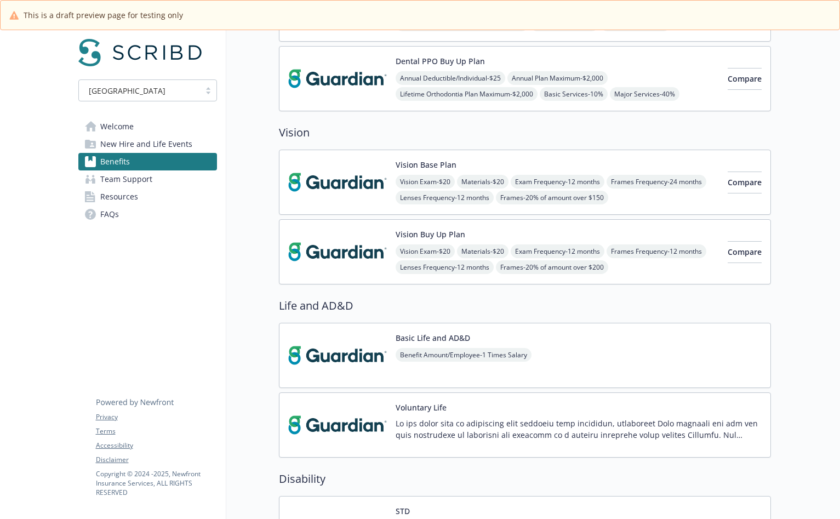
click at [142, 93] on div "[GEOGRAPHIC_DATA]" at bounding box center [139, 91] width 110 height 12
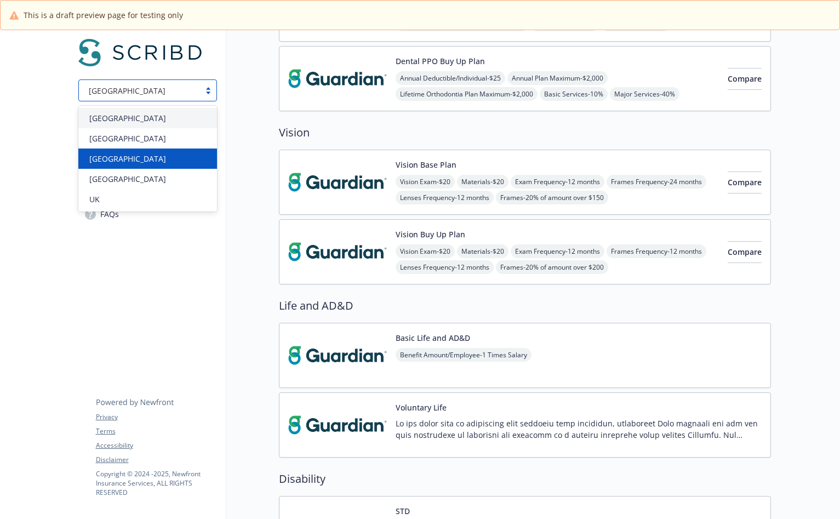
click at [134, 162] on div "[GEOGRAPHIC_DATA]" at bounding box center [147, 159] width 125 height 12
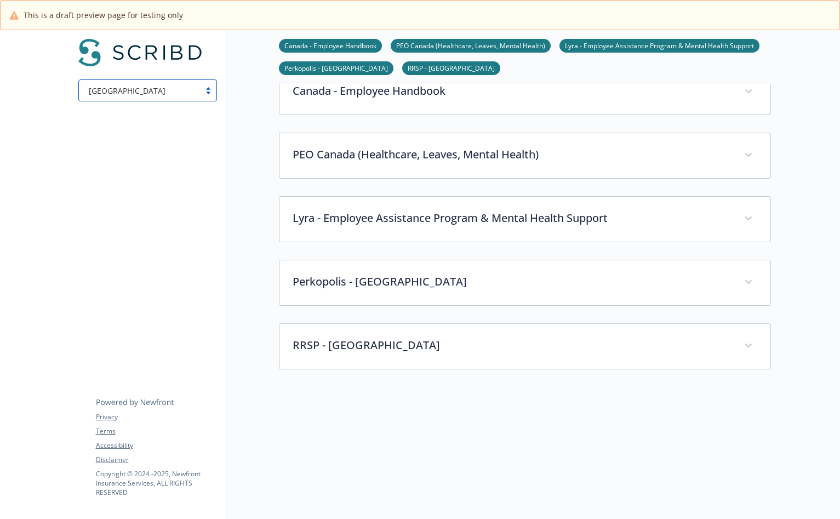
scroll to position [458, 0]
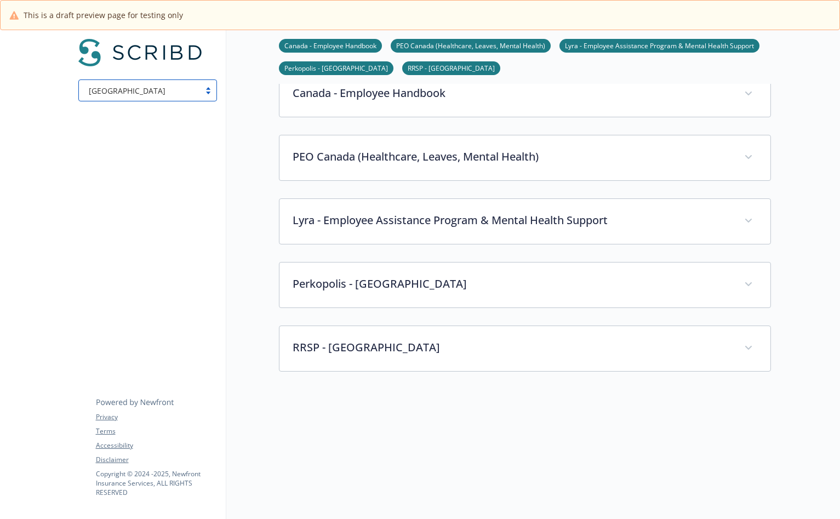
click at [194, 102] on div "option Canada, selected. select country is focused , press Down to open the men…" at bounding box center [148, 76] width 156 height 93
click at [186, 93] on div "[GEOGRAPHIC_DATA]" at bounding box center [139, 91] width 110 height 12
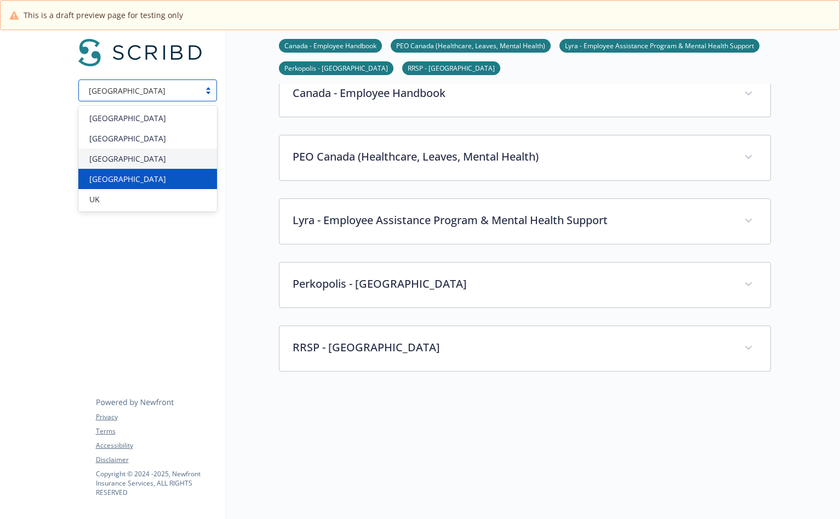
click at [153, 173] on div "[GEOGRAPHIC_DATA]" at bounding box center [147, 179] width 125 height 12
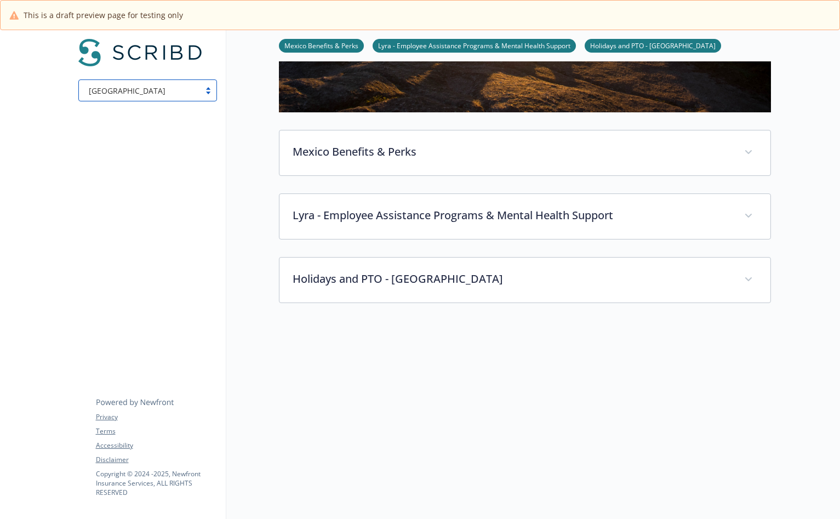
scroll to position [343, 0]
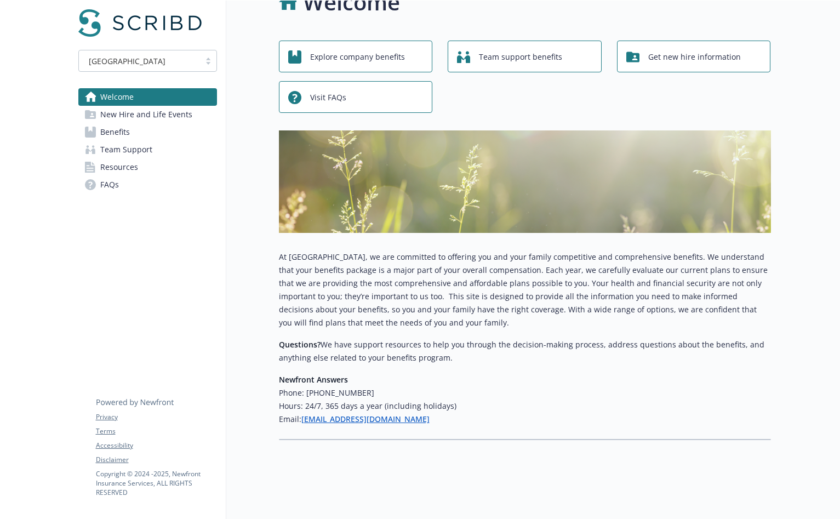
click at [128, 112] on span "New Hire and Life Events" at bounding box center [146, 115] width 92 height 18
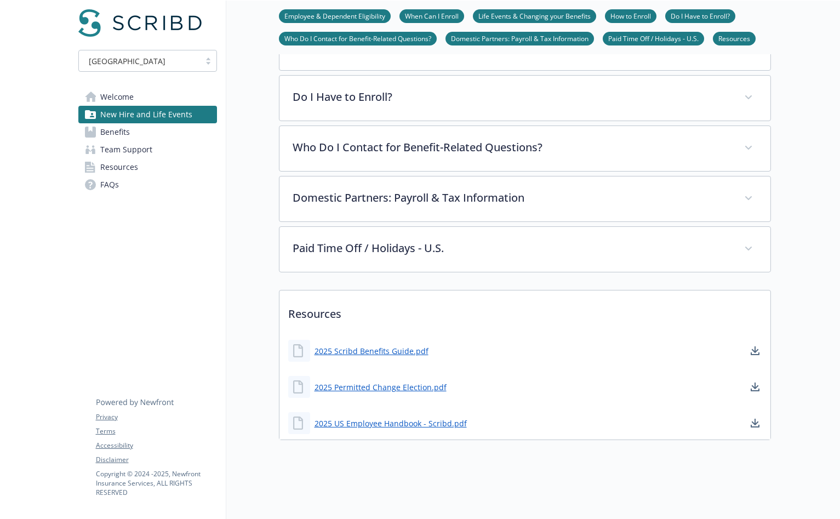
scroll to position [368, 0]
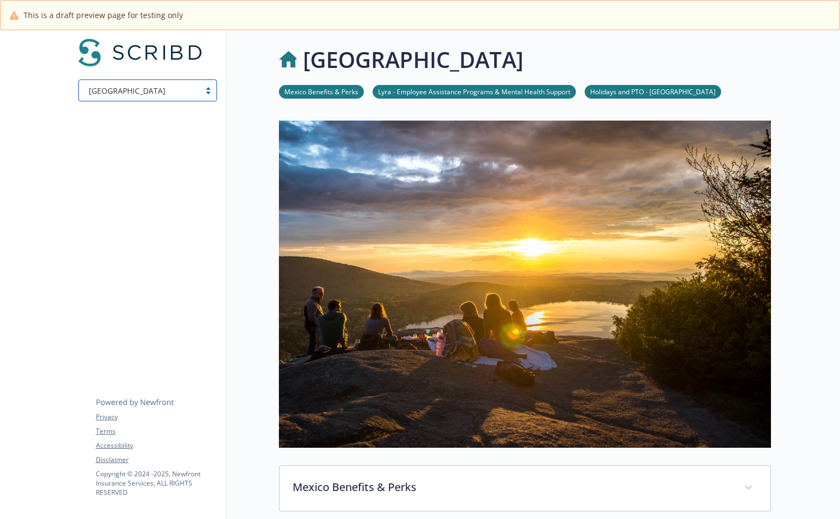
scroll to position [343, 0]
